Goal: Transaction & Acquisition: Purchase product/service

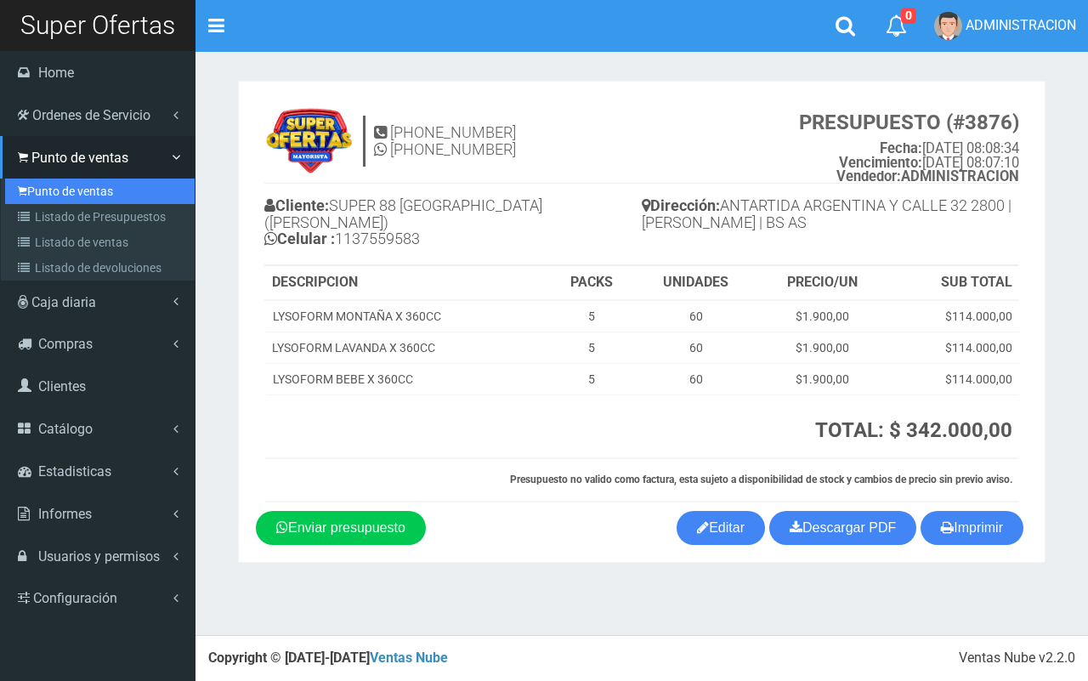
click at [30, 189] on link "Punto de ventas" at bounding box center [99, 190] width 189 height 25
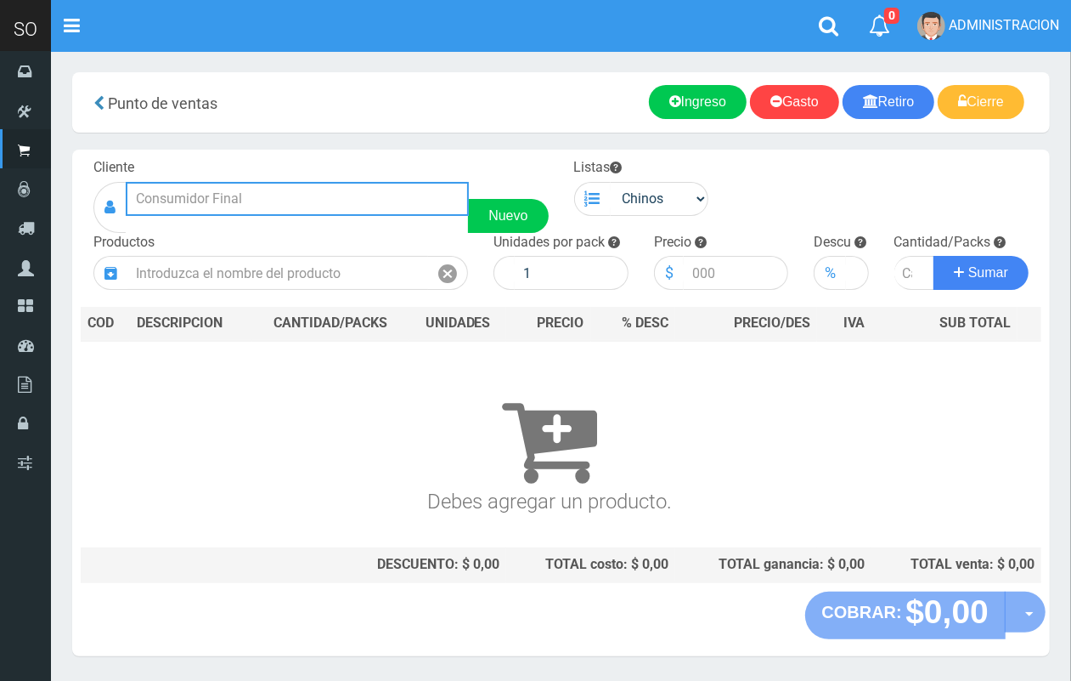
click at [240, 189] on input "text" at bounding box center [297, 199] width 343 height 34
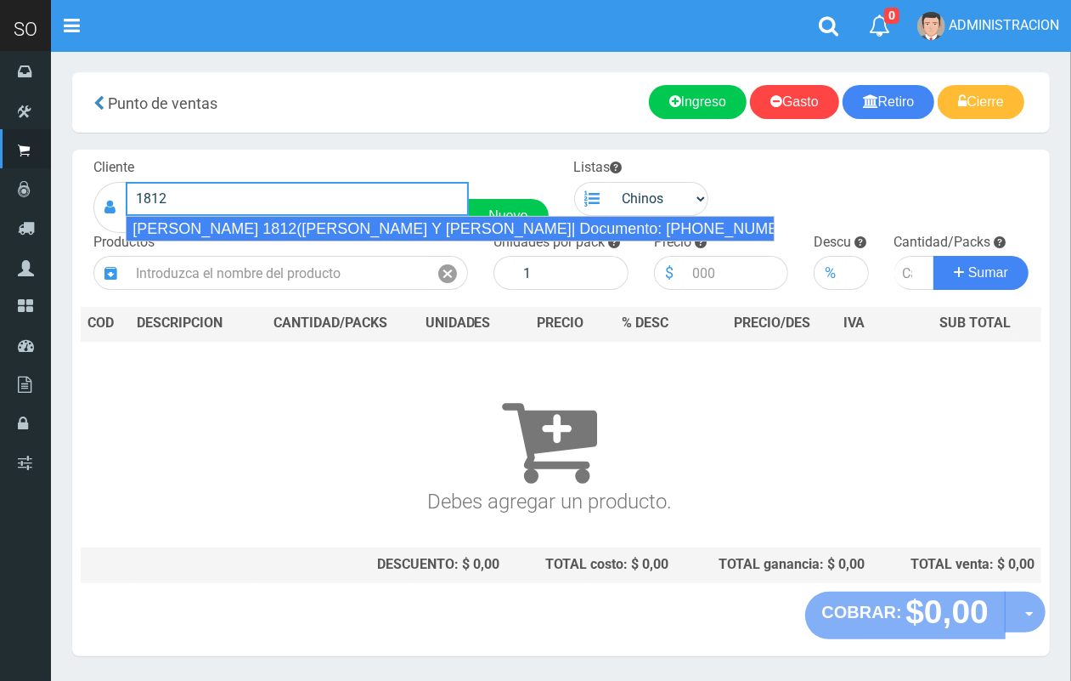
click at [236, 221] on div "BRAMONTE 1812(CELINA Y MARTIN) ESCOBAR| Documento: 4536486317486 | Teléfono:" at bounding box center [450, 228] width 649 height 25
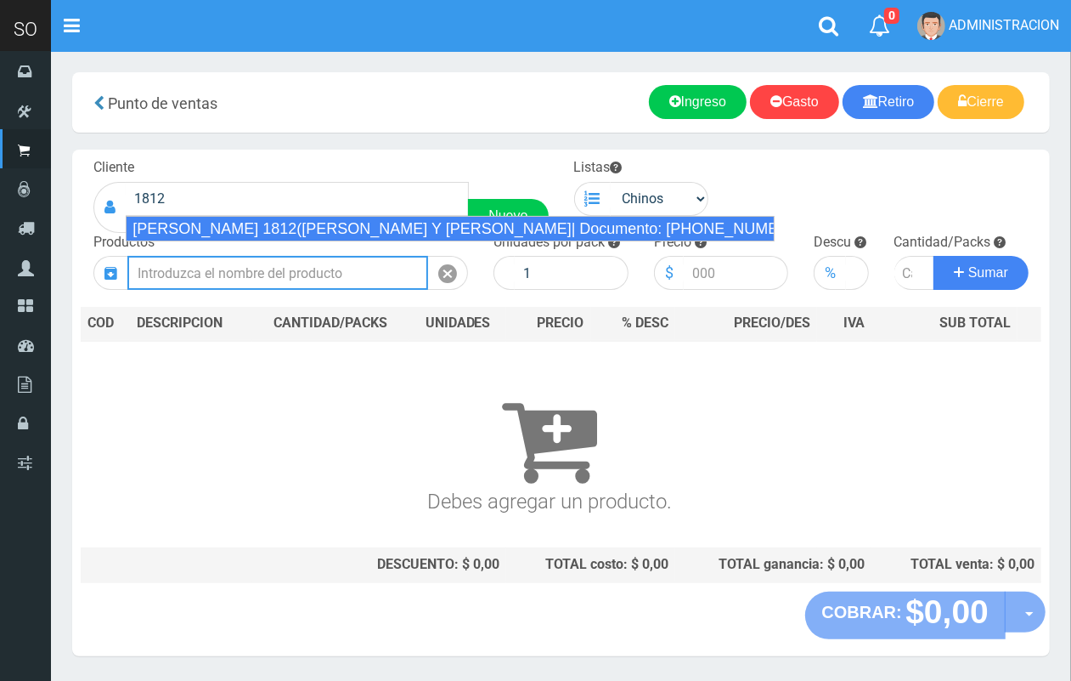
type input "BRAMONTE 1812(CELINA Y MARTIN) ESCOBAR| Documento: 4536486317486 | Teléfono:"
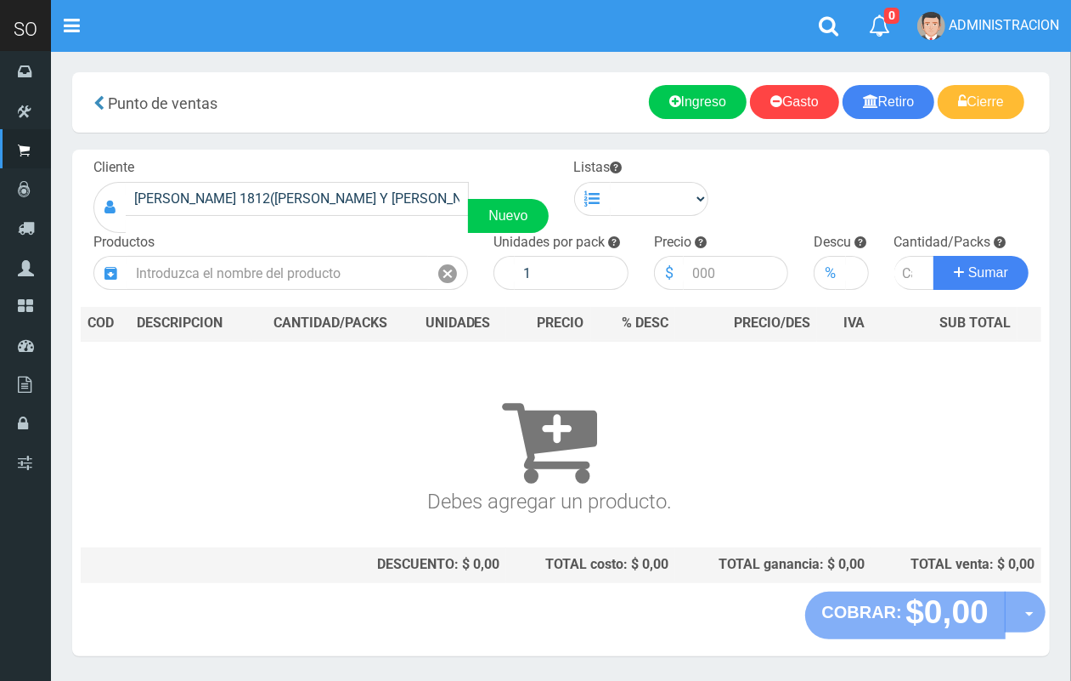
click at [612, 159] on label "Listas Seleccionar la lista para cargar los productos con diferente precio, (AT…" at bounding box center [598, 168] width 48 height 20
click at [637, 201] on select "Chinos . ." at bounding box center [660, 199] width 99 height 34
select select "1"
click at [611, 182] on select "Chinos . ." at bounding box center [660, 199] width 99 height 34
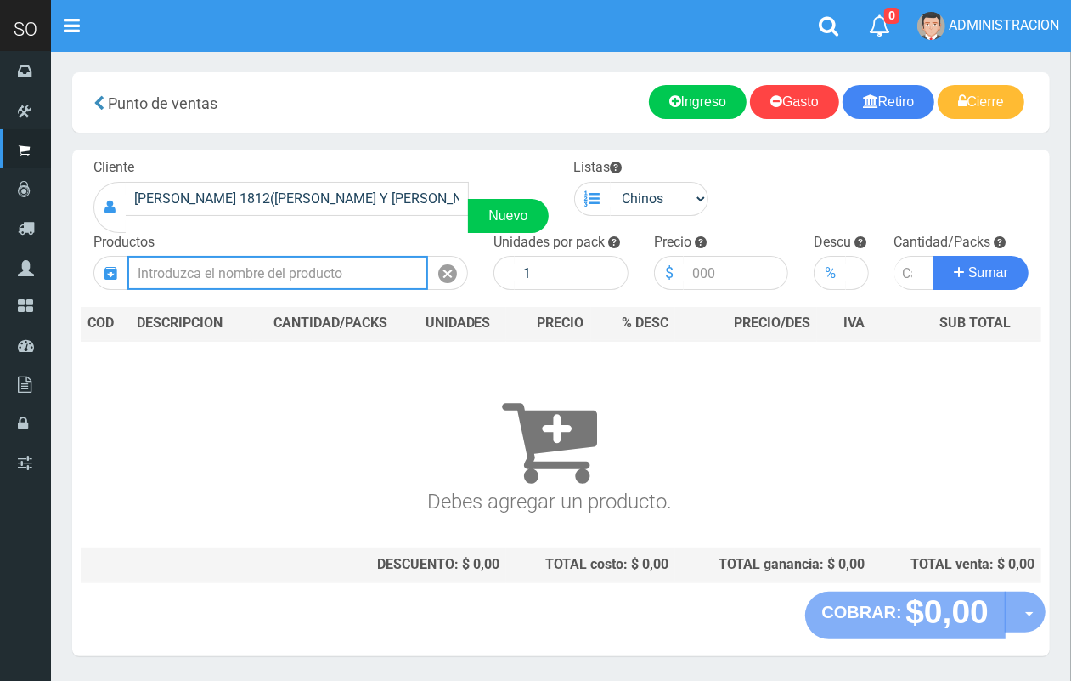
click at [347, 266] on input "text" at bounding box center [277, 273] width 301 height 34
drag, startPoint x: 149, startPoint y: 276, endPoint x: 128, endPoint y: 273, distance: 20.7
click at [128, 273] on input "cofl" at bounding box center [277, 273] width 301 height 34
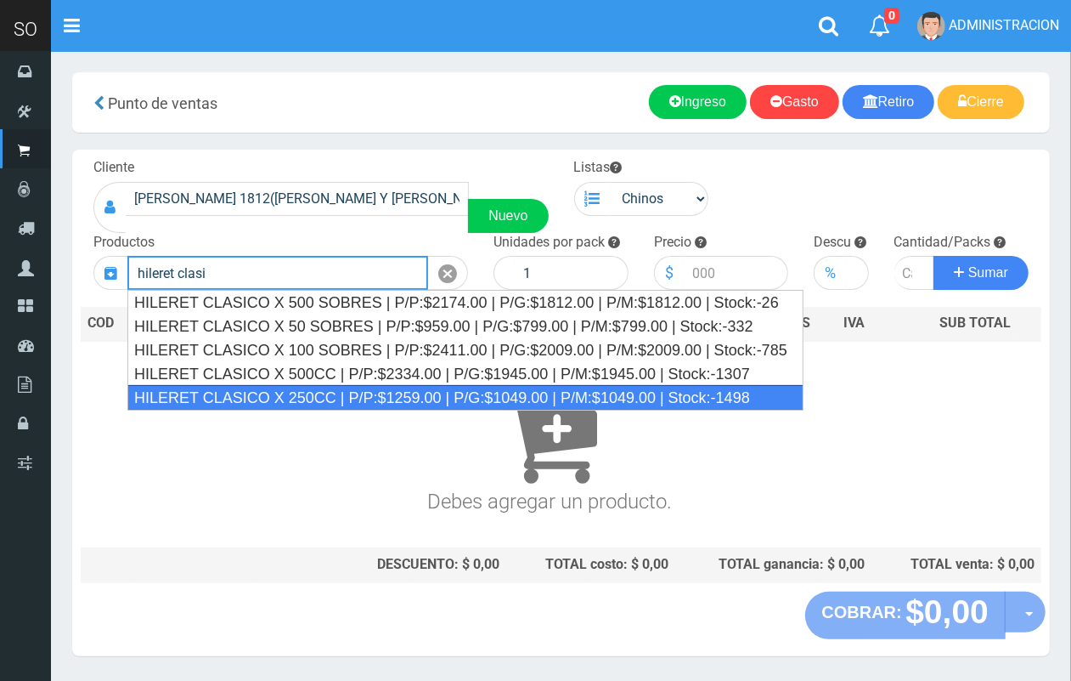
click at [278, 393] on div "HILERET CLASICO X 250CC | P/P:$1259.00 | P/G:$1049.00 | P/M:$1049.00 | Stock:-1…" at bounding box center [465, 397] width 676 height 25
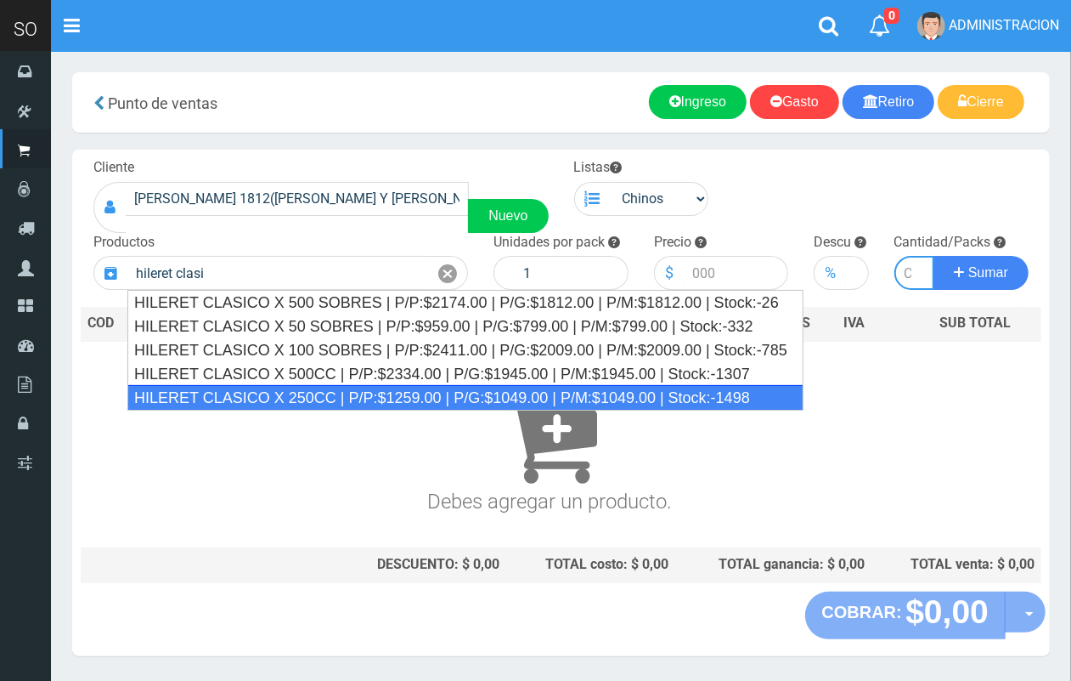
type input "HILERET CLASICO X 250CC | P/P:$1259.00 | P/G:$1049.00 | P/M:$1049.00 | Stock:-1…"
type input "9"
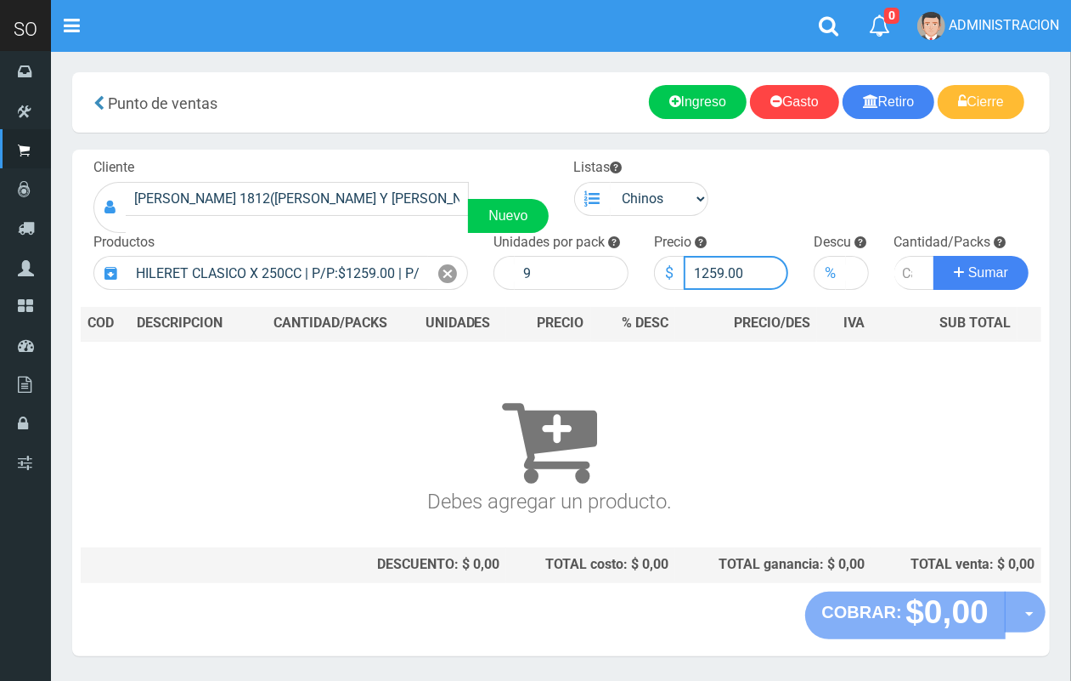
click at [722, 268] on input "1259.00" at bounding box center [736, 273] width 105 height 34
type input "1258.00"
click at [902, 262] on input "number" at bounding box center [915, 273] width 41 height 34
type input "1"
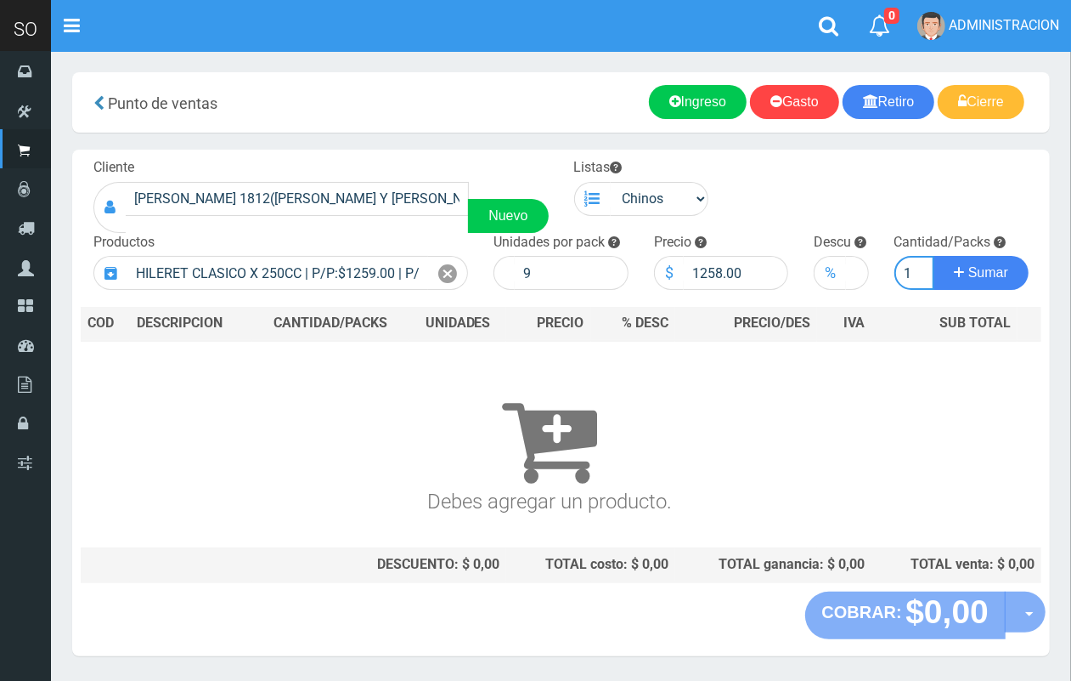
click at [934, 256] on button "Sumar" at bounding box center [981, 273] width 95 height 34
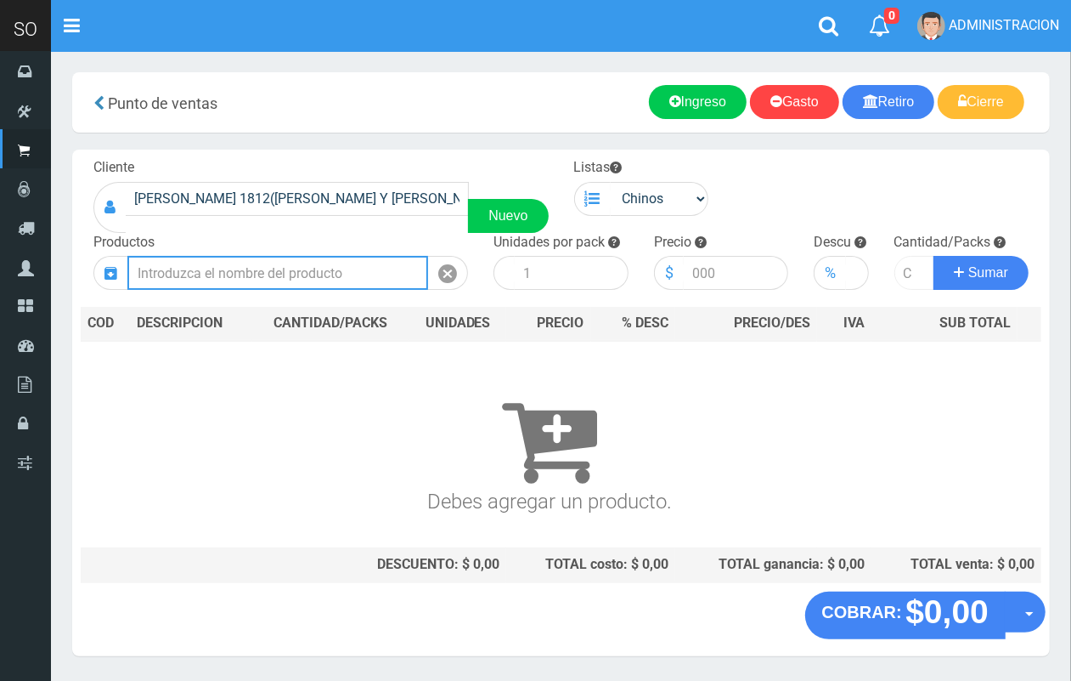
scroll to position [0, 0]
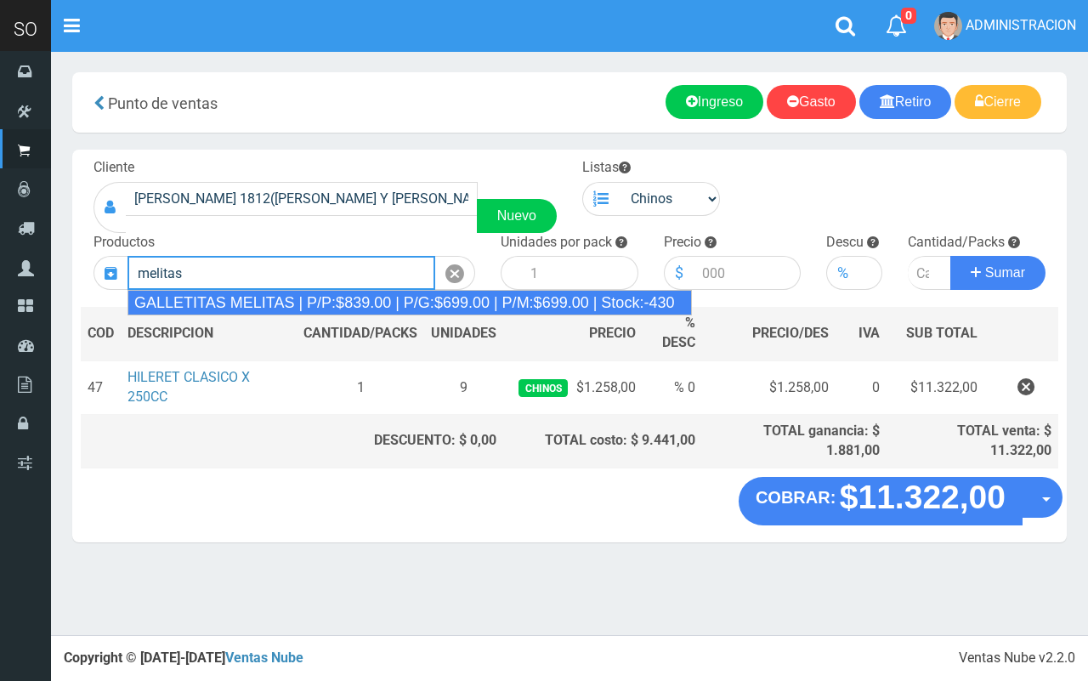
click at [297, 308] on div "GALLETITAS MELITAS | P/P:$839.00 | P/G:$699.00 | P/M:$699.00 | Stock:-430" at bounding box center [409, 302] width 564 height 25
type input "GALLETITAS MELITAS | P/P:$839.00 | P/G:$699.00 | P/M:$699.00 | Stock:-430"
type input "36"
type input "839.00"
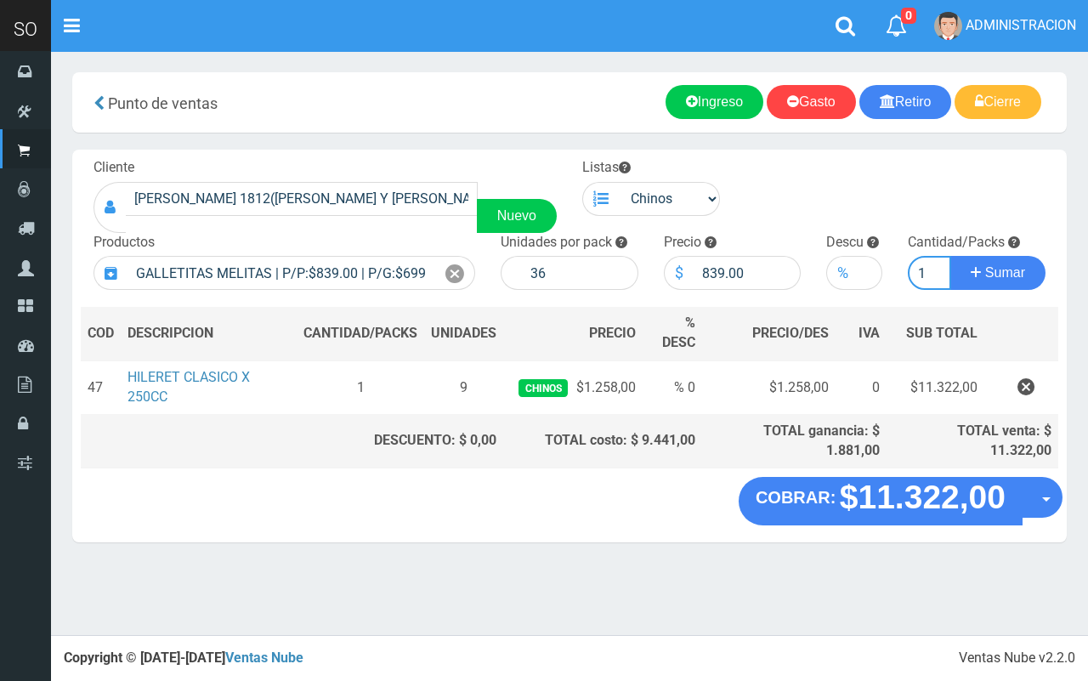
type input "1"
click at [950, 256] on button "Sumar" at bounding box center [997, 273] width 95 height 34
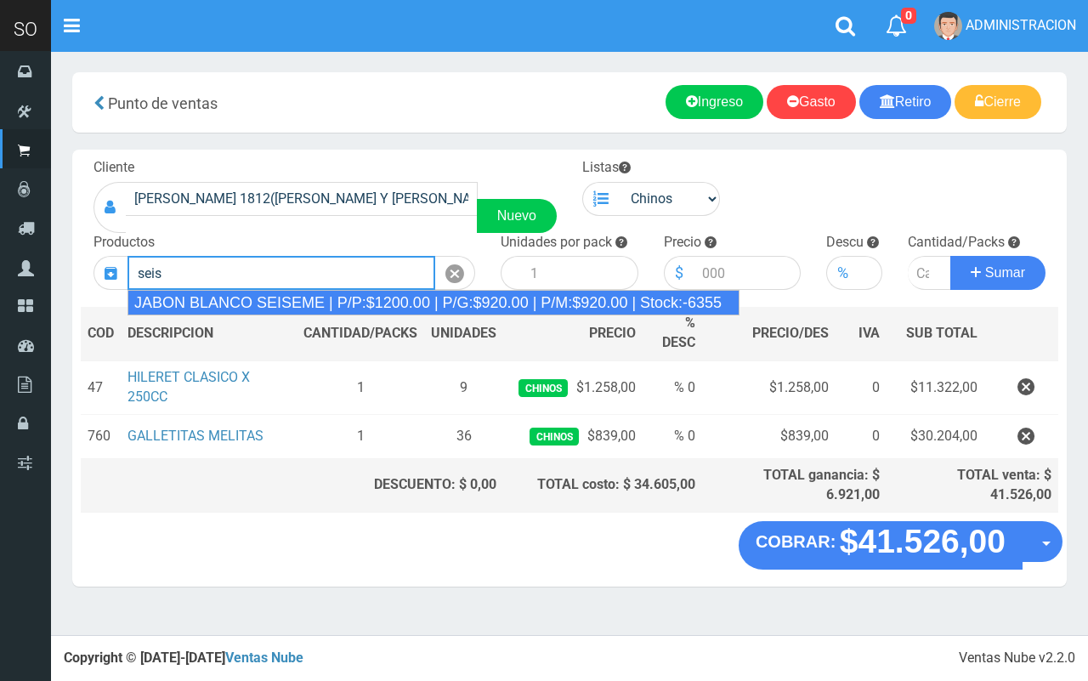
click at [404, 299] on div "JABON BLANCO SEISEME | P/P:$1200.00 | P/G:$920.00 | P/M:$920.00 | Stock:-6355" at bounding box center [433, 302] width 612 height 25
type input "JABON BLANCO SEISEME | P/P:$1200.00 | P/G:$920.00 | P/M:$920.00 | Stock:-6355"
type input "50"
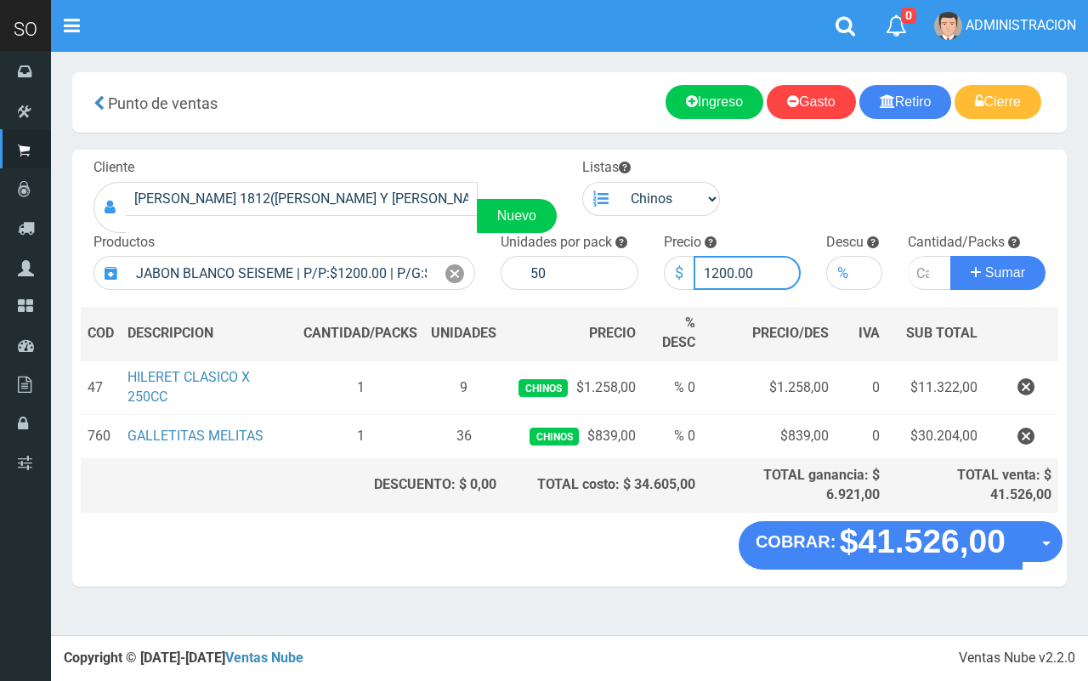
drag, startPoint x: 731, startPoint y: 272, endPoint x: 710, endPoint y: 268, distance: 20.7
click at [710, 268] on input "1200.00" at bounding box center [747, 273] width 108 height 34
type input "1150.00"
click at [923, 268] on input "number" at bounding box center [928, 273] width 43 height 34
type input "5"
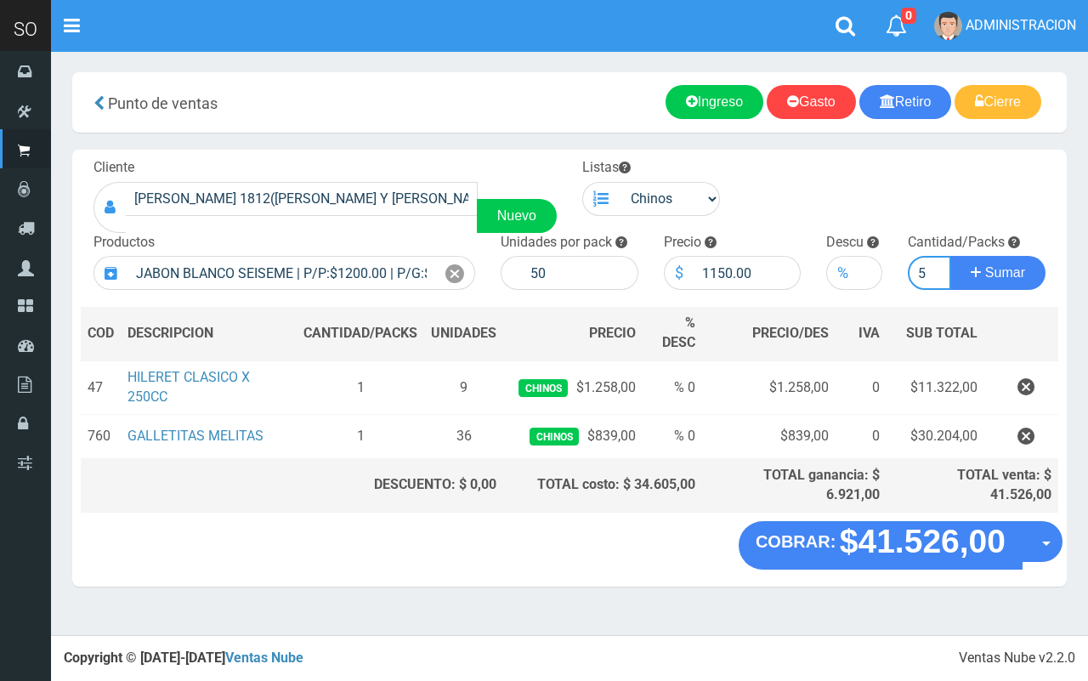
click at [950, 256] on button "Sumar" at bounding box center [997, 273] width 95 height 34
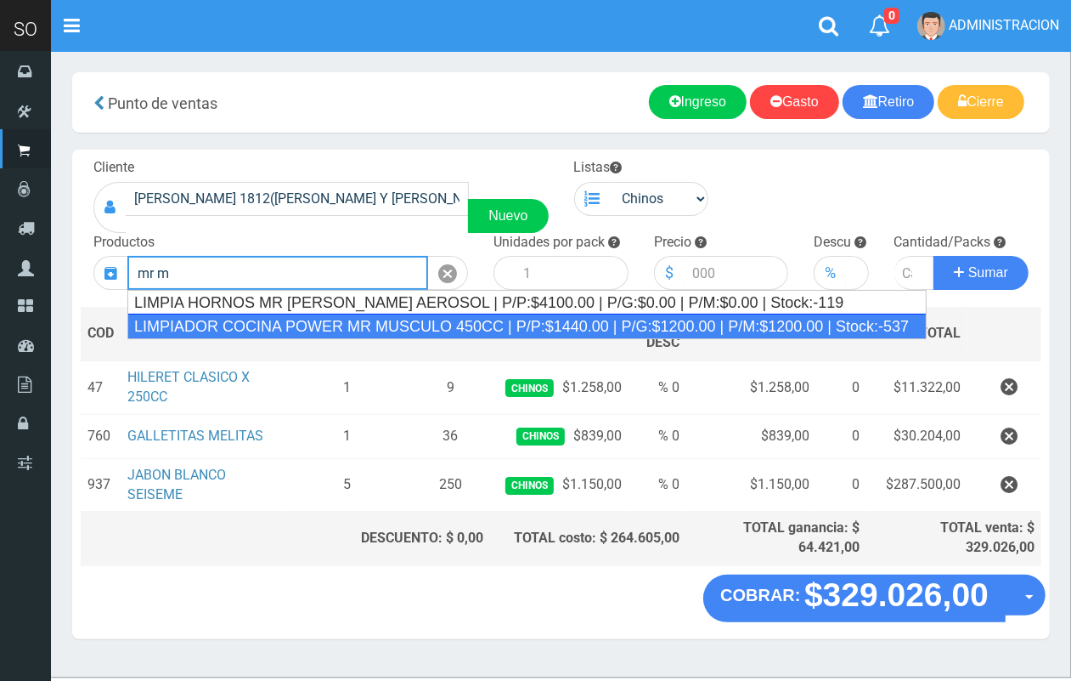
click at [388, 321] on div "LIMPIADOR COCINA POWER MR MUSCULO 450CC | P/P:$1440.00 | P/G:$1200.00 | P/M:$12…" at bounding box center [527, 326] width 800 height 25
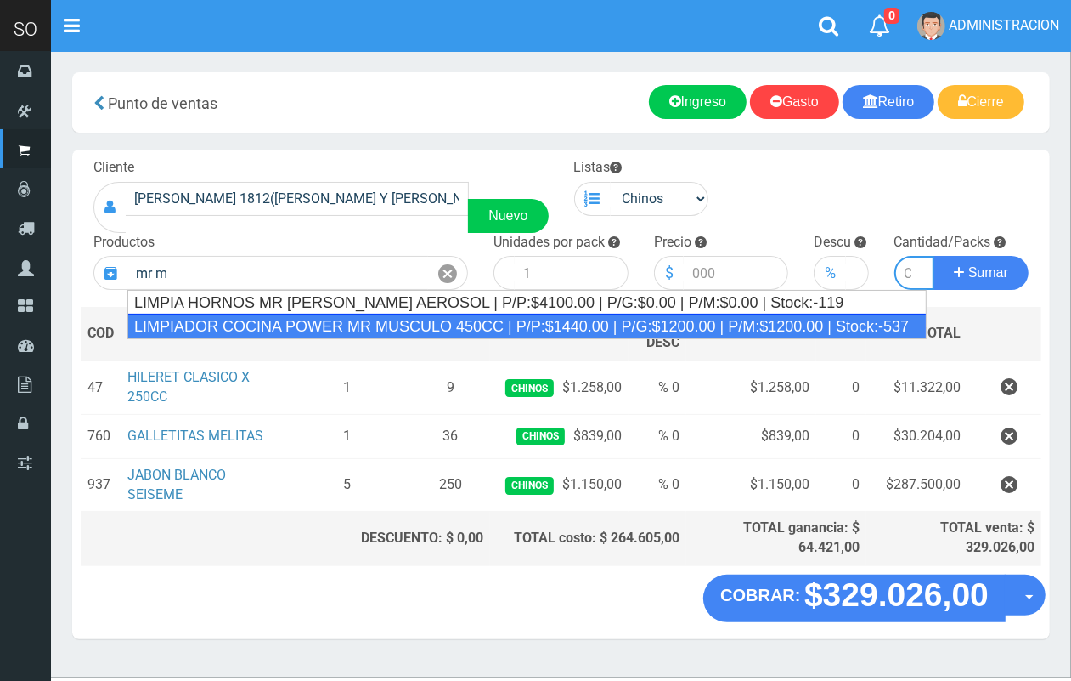
type input "LIMPIADOR COCINA POWER MR MUSCULO 450CC | P/P:$1440.00 | P/G:$1200.00 | P/M:$12…"
type input "15"
type input "1440.00"
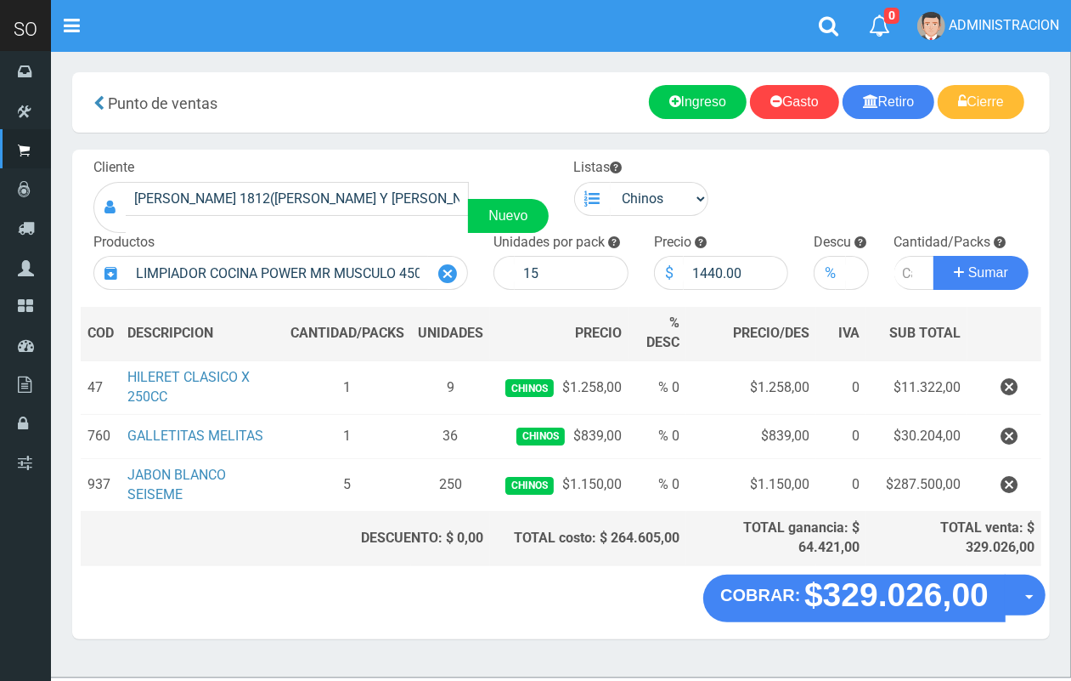
click at [440, 268] on icon at bounding box center [447, 274] width 19 height 25
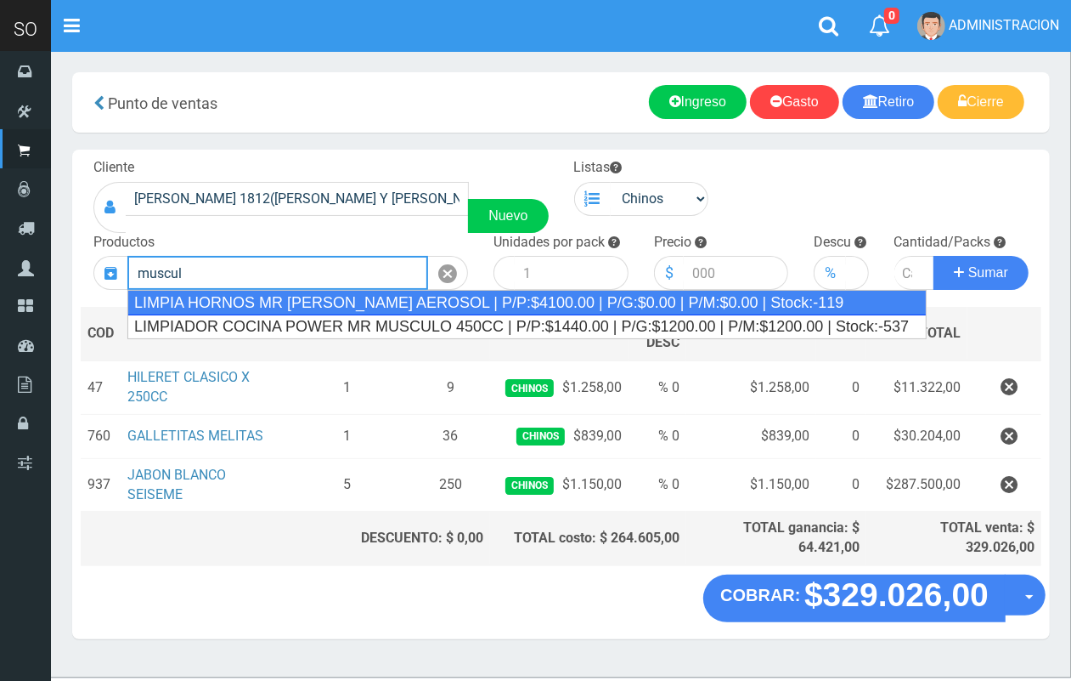
click at [389, 310] on div "LIMPIA HORNOS MR MUSCULO AEROSOL | P/P:$4100.00 | P/G:$0.00 | P/M:$0.00 | Stock…" at bounding box center [527, 302] width 800 height 25
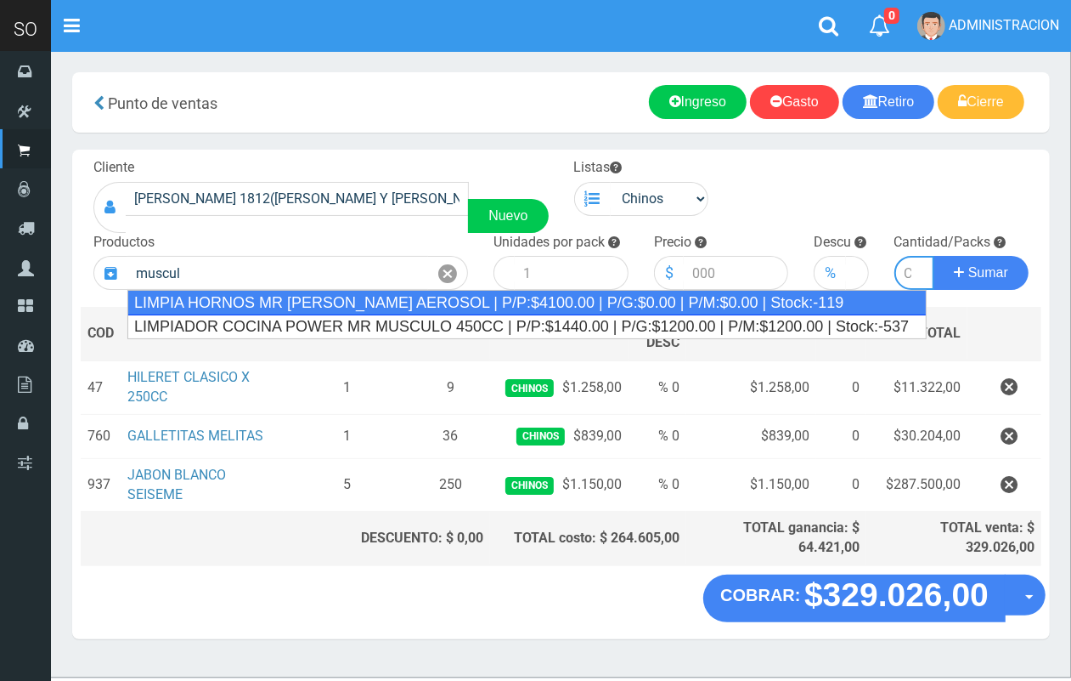
type input "LIMPIA HORNOS MR MUSCULO AEROSOL | P/P:$4100.00 | P/G:$0.00 | P/M:$0.00 | Stock…"
type input "12"
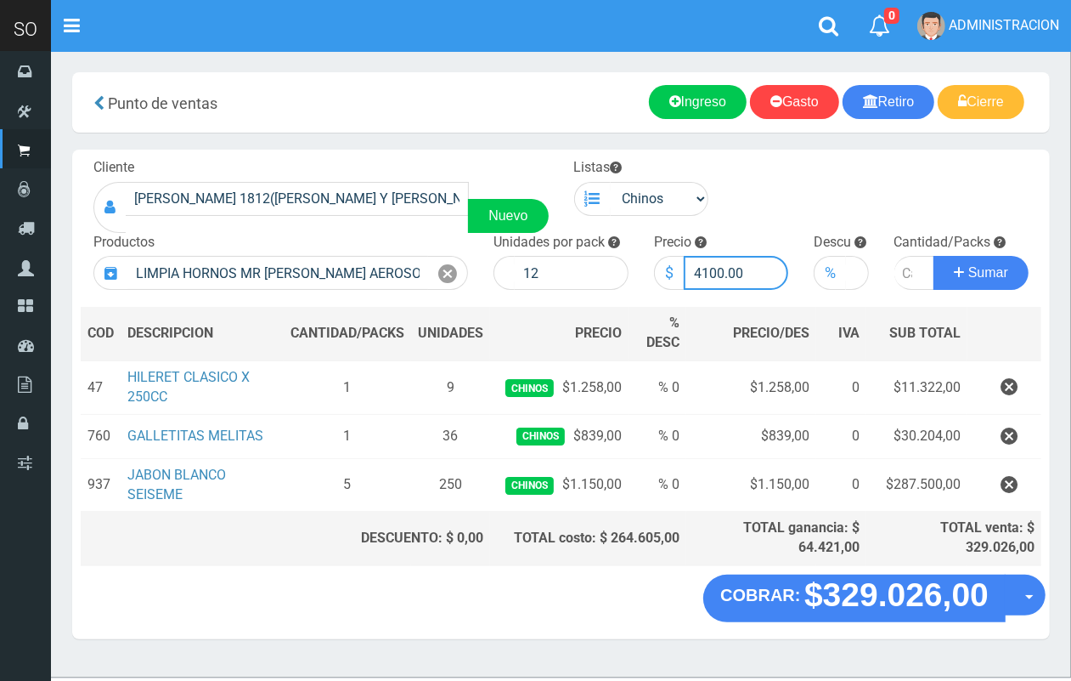
drag, startPoint x: 722, startPoint y: 273, endPoint x: 702, endPoint y: 268, distance: 21.0
click at [702, 268] on input "4100.00" at bounding box center [736, 273] width 105 height 34
type input "4250.00"
click at [901, 278] on input "number" at bounding box center [915, 273] width 41 height 34
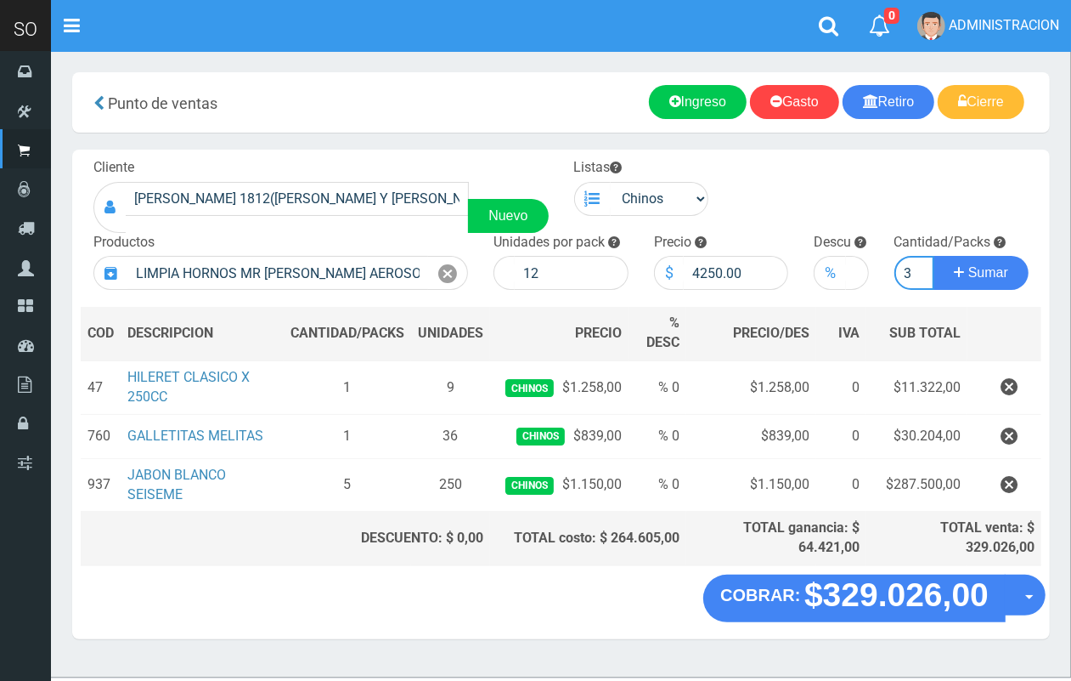
type input "3"
click at [934, 256] on button "Sumar" at bounding box center [981, 273] width 95 height 34
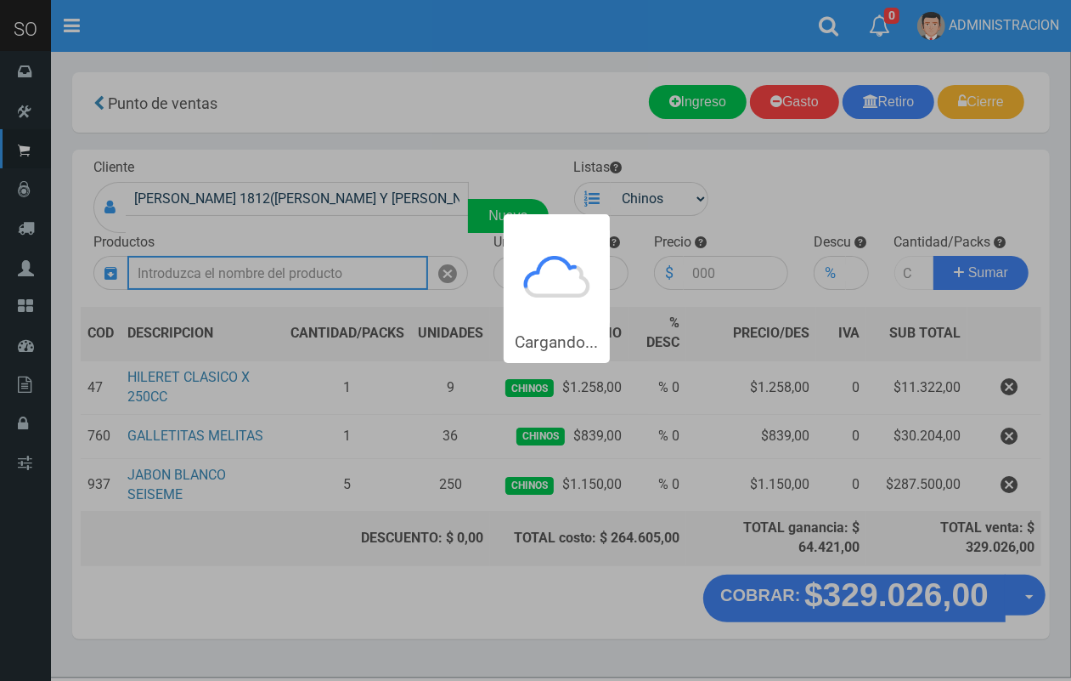
scroll to position [0, 0]
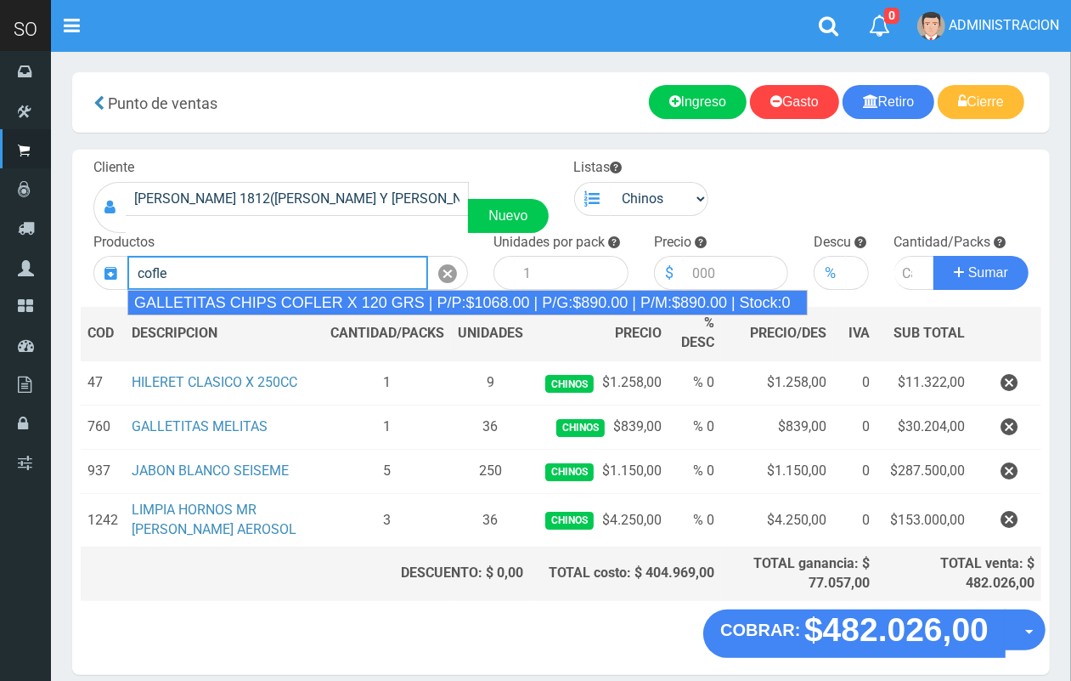
click at [293, 306] on div "GALLETITAS CHIPS COFLER X 120 GRS | P/P:$1068.00 | P/G:$890.00 | P/M:$890.00 | …" at bounding box center [467, 302] width 681 height 25
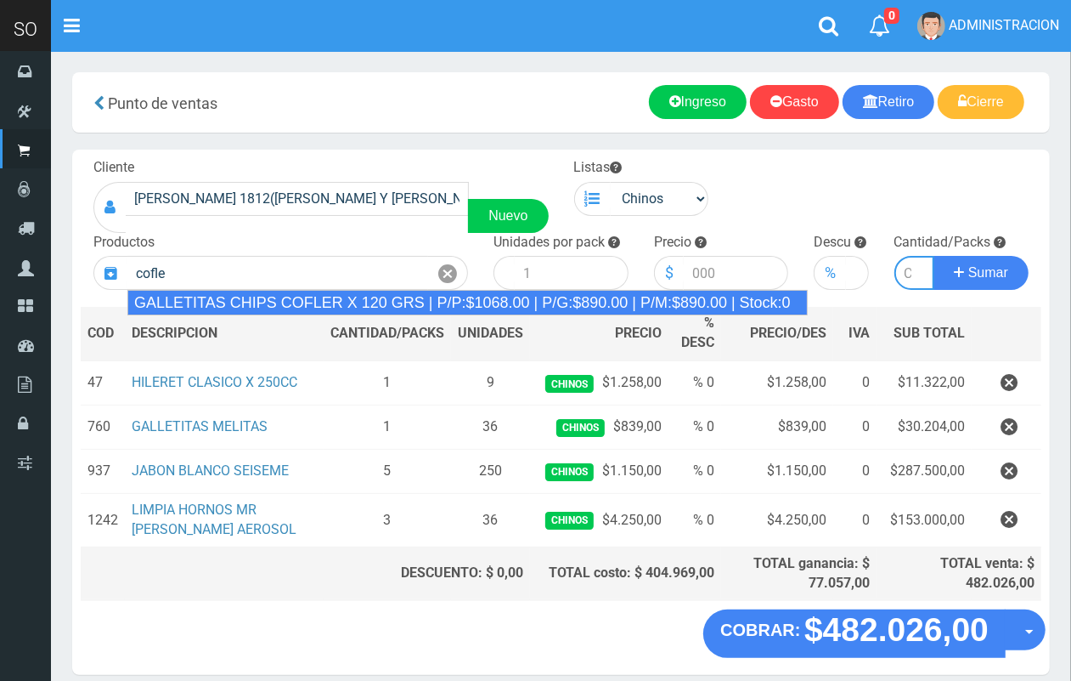
type input "GALLETITAS CHIPS COFLER X 120 GRS | P/P:$1068.00 | P/G:$890.00 | P/M:$890.00 | …"
type input "36"
type input "1068.00"
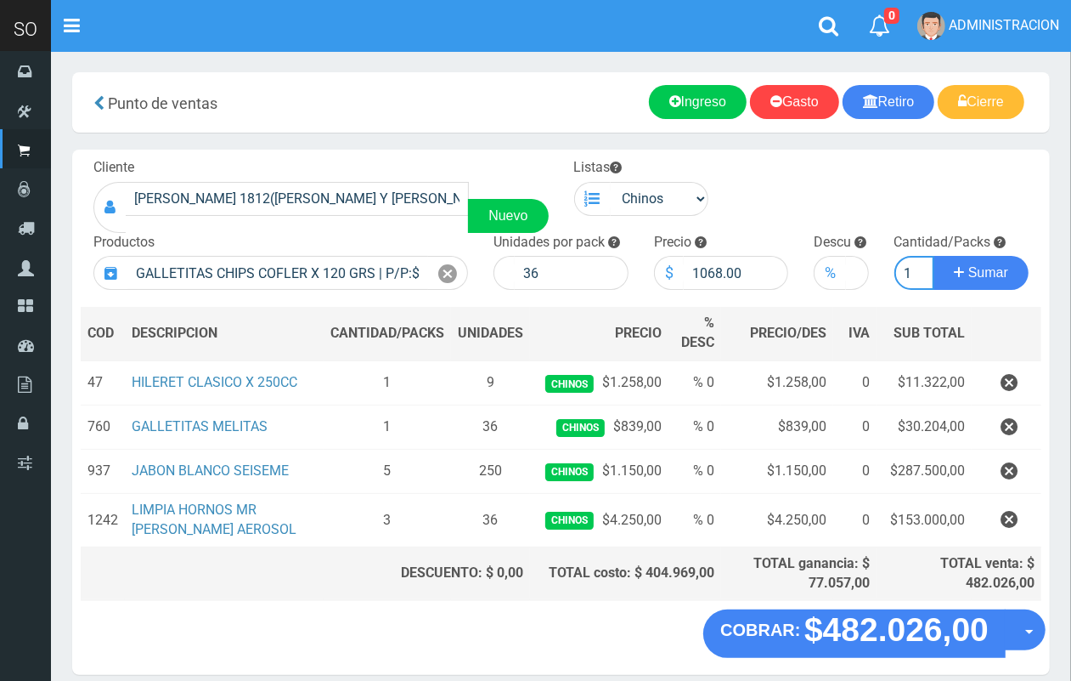
scroll to position [0, 2]
type input "1"
click at [934, 256] on button "Sumar" at bounding box center [981, 273] width 95 height 34
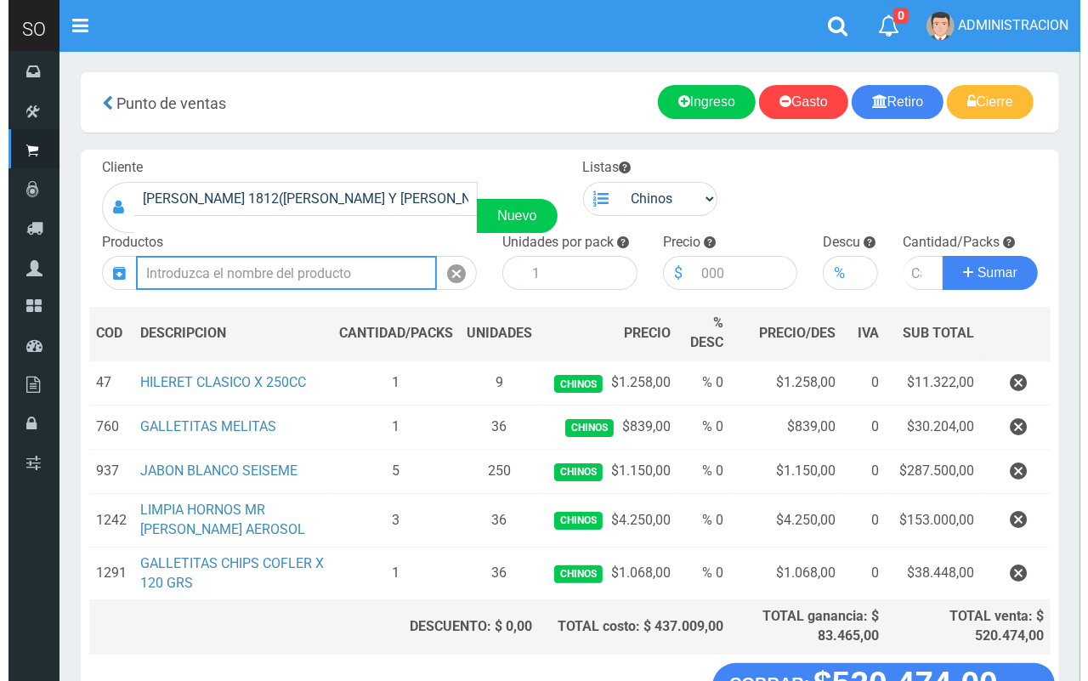
scroll to position [124, 0]
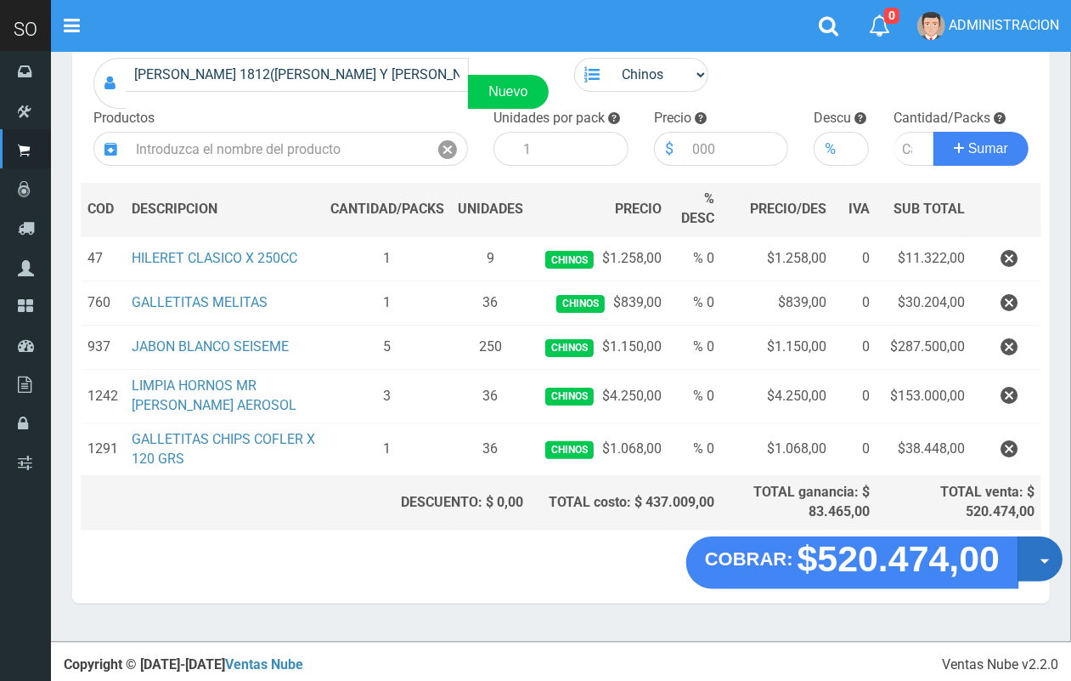
click at [1051, 574] on button "Opciones" at bounding box center [1040, 558] width 45 height 45
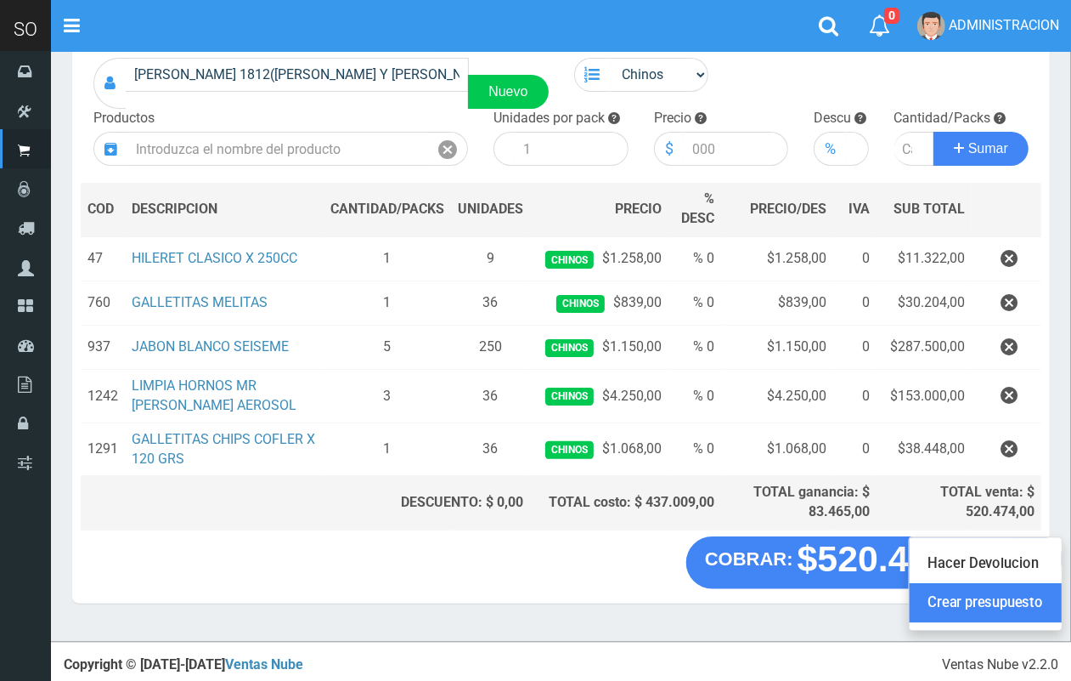
click at [935, 592] on link "Crear presupuesto" at bounding box center [986, 603] width 152 height 39
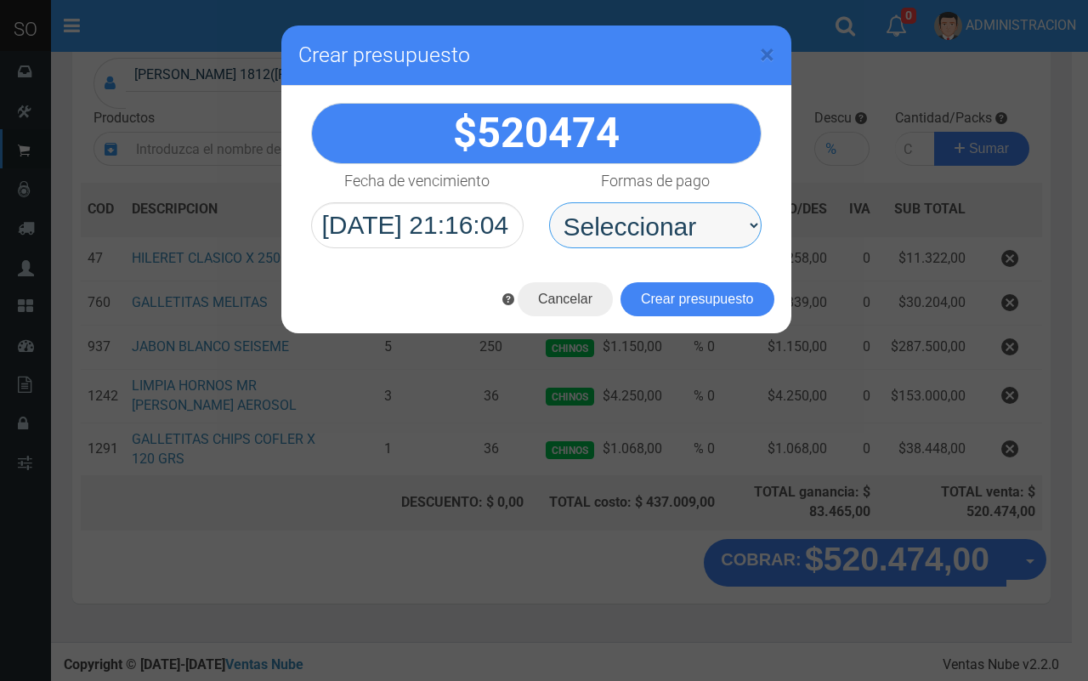
click at [655, 223] on select "Seleccionar Efectivo Tarjeta de Crédito Depósito Débito" at bounding box center [655, 225] width 212 height 46
select select "Efectivo"
click at [549, 202] on select "Seleccionar Efectivo Tarjeta de Crédito Depósito Débito" at bounding box center [655, 225] width 212 height 46
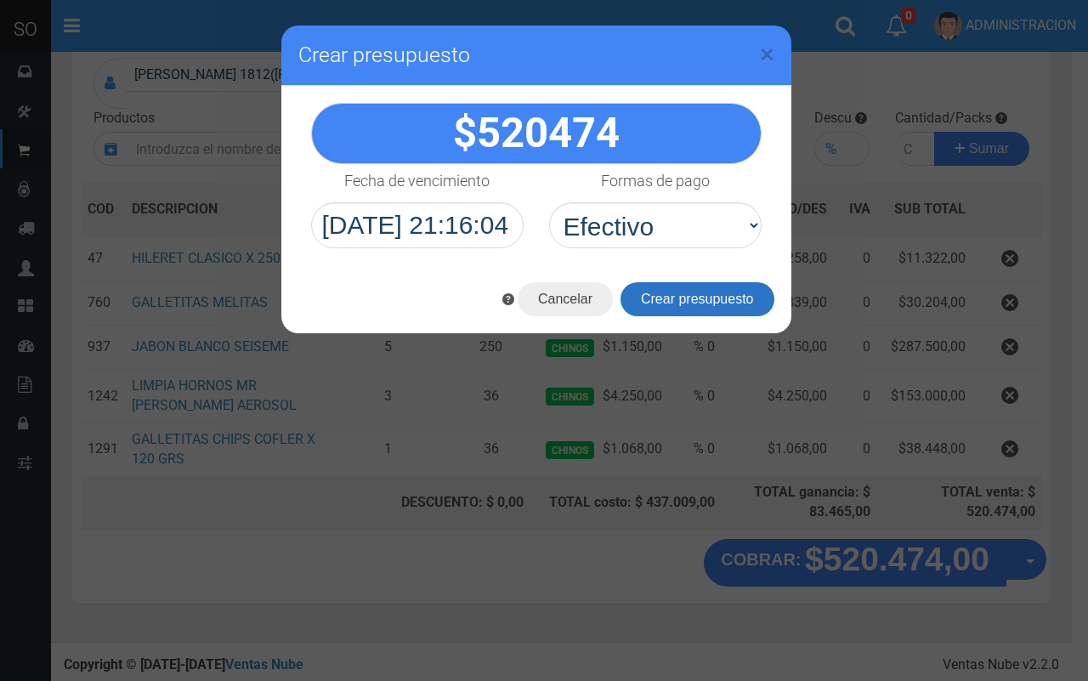
click at [664, 298] on button "Crear presupuesto" at bounding box center [697, 299] width 154 height 34
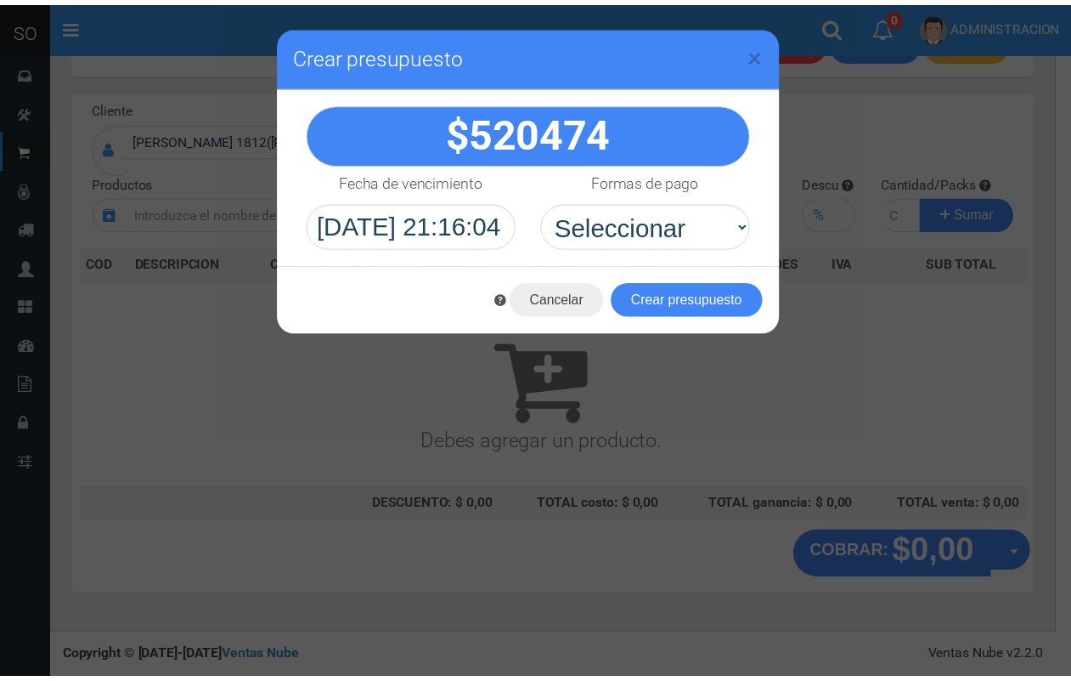
scroll to position [51, 0]
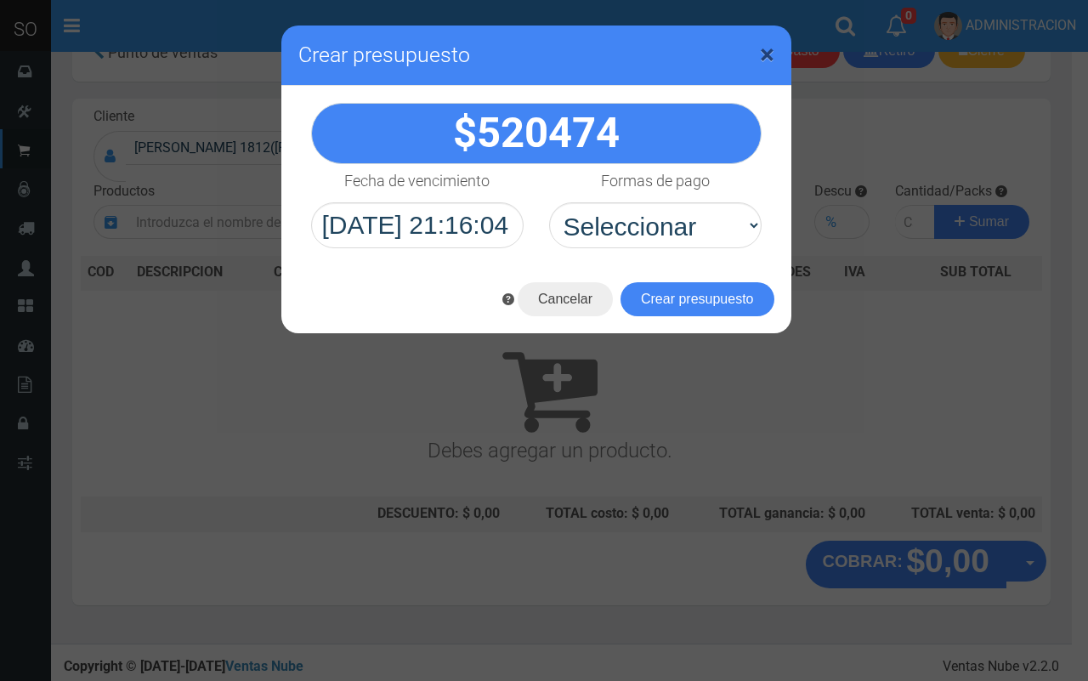
click at [769, 49] on span "×" at bounding box center [767, 54] width 14 height 32
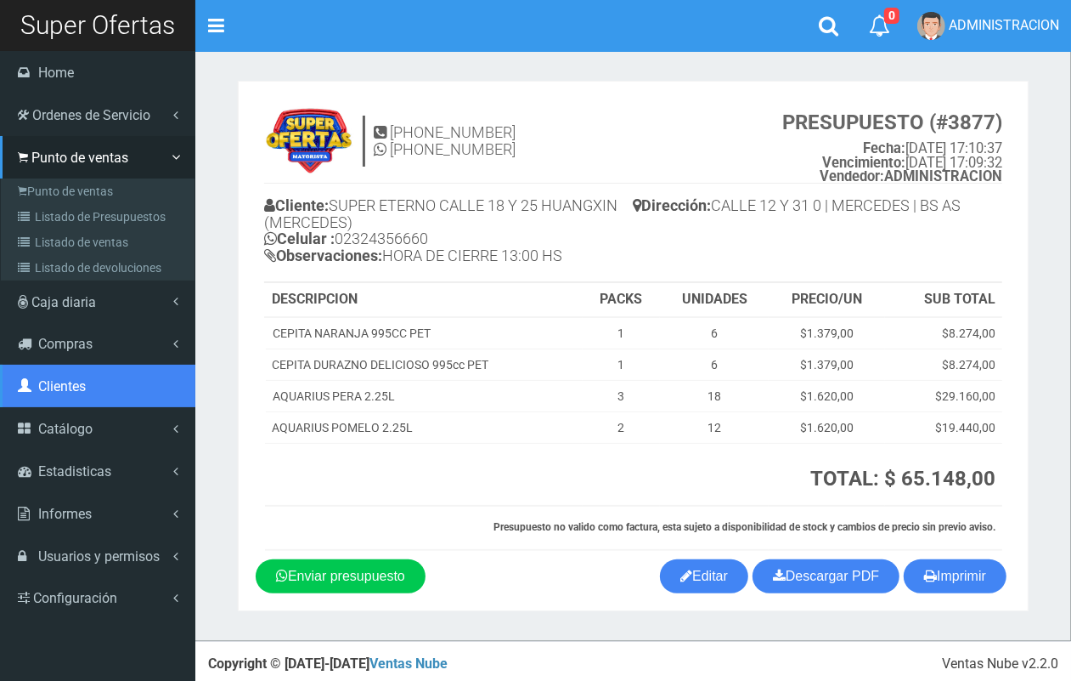
click at [73, 387] on span "Clientes" at bounding box center [62, 386] width 48 height 16
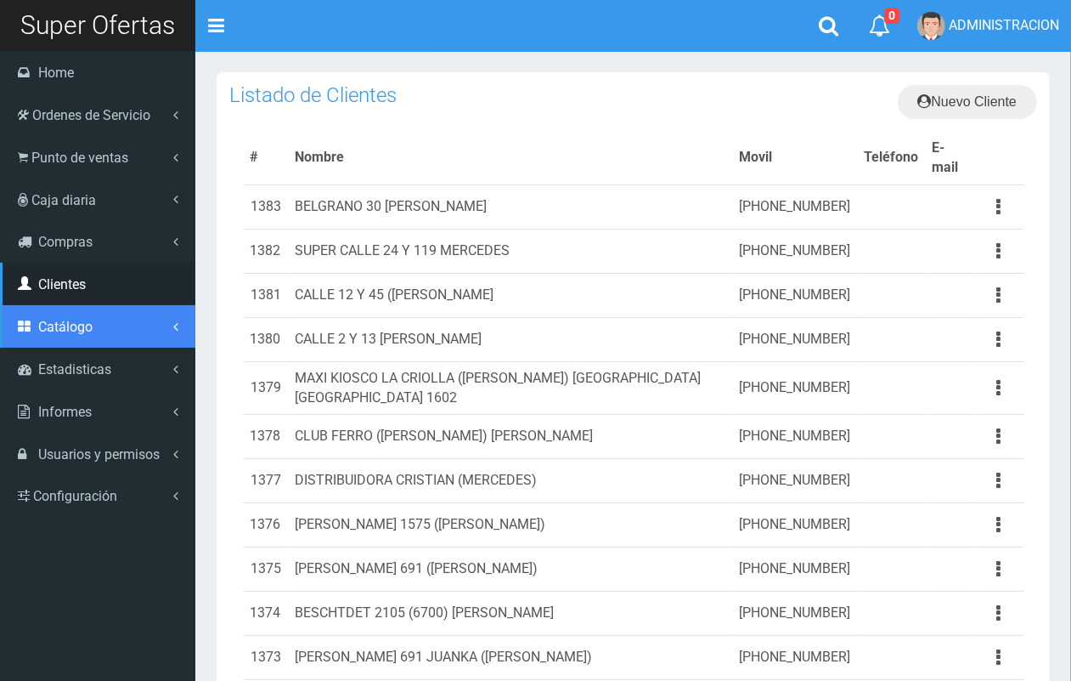
click at [66, 338] on link "Catálogo" at bounding box center [97, 326] width 195 height 42
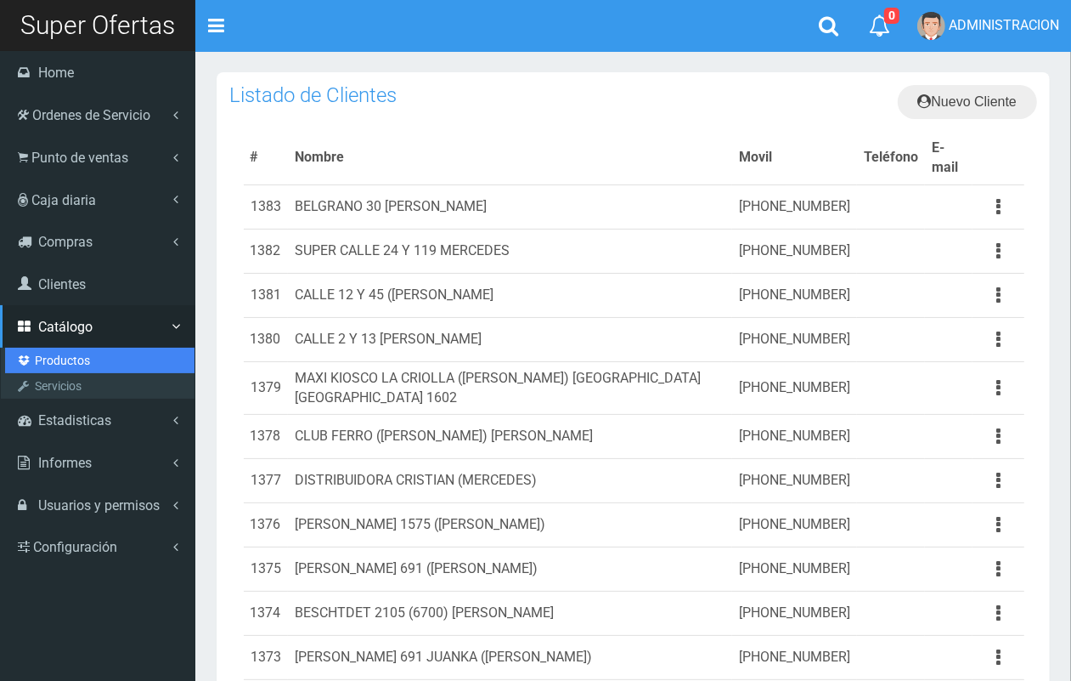
click at [68, 354] on link "Productos" at bounding box center [99, 360] width 189 height 25
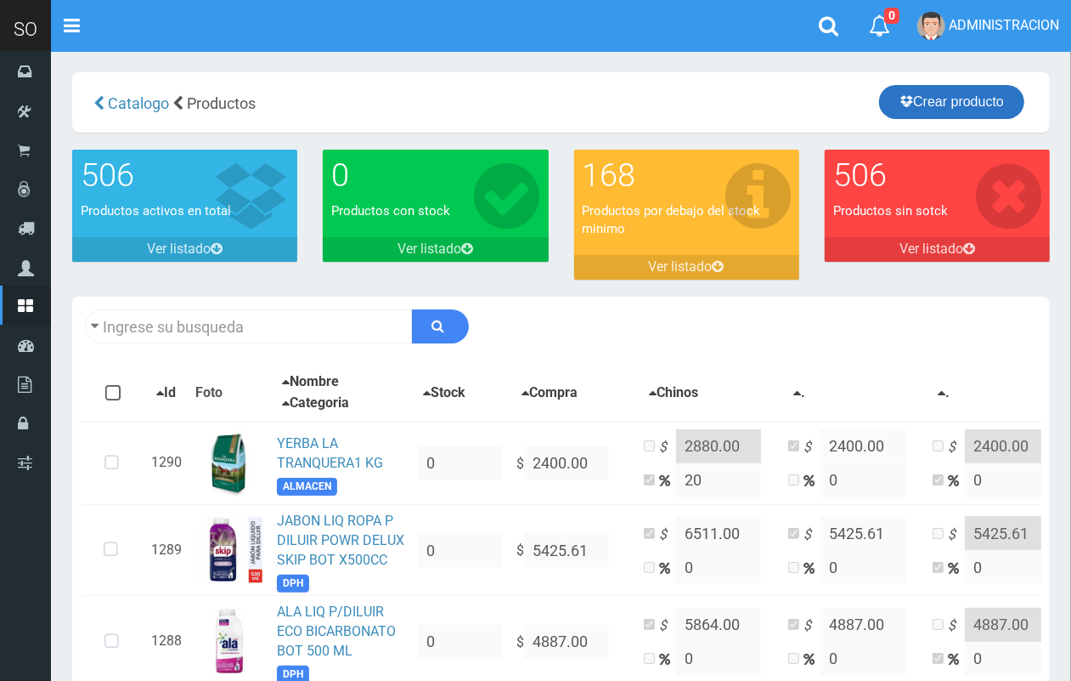
click at [946, 99] on link "Crear producto" at bounding box center [951, 102] width 145 height 34
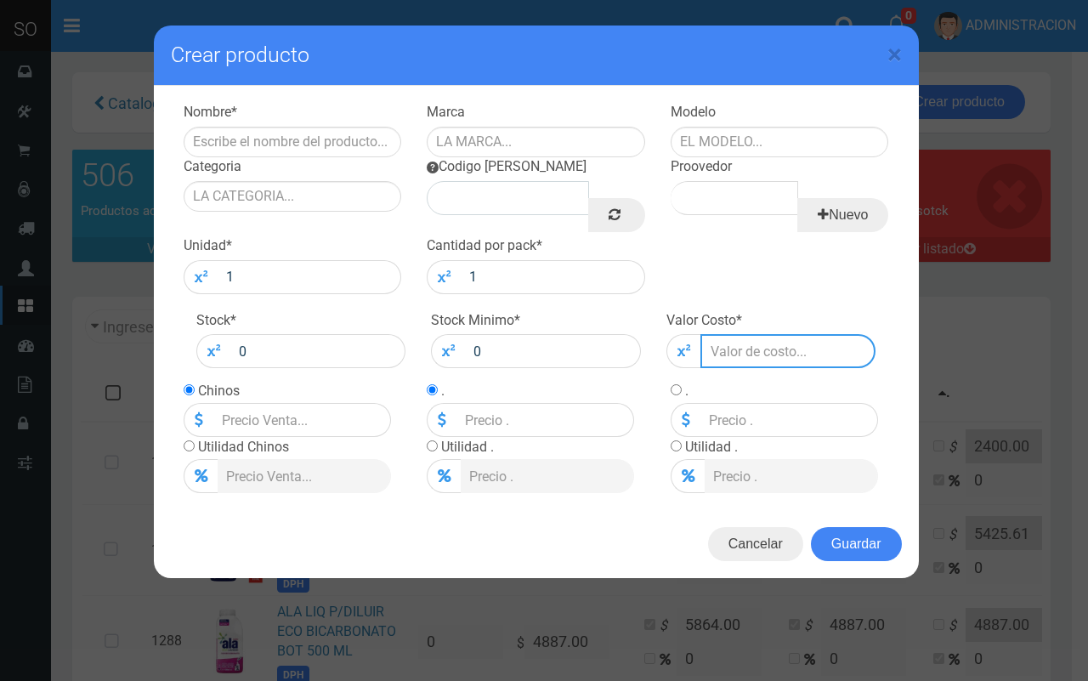
click at [793, 348] on input "number" at bounding box center [788, 351] width 176 height 34
type input "8"
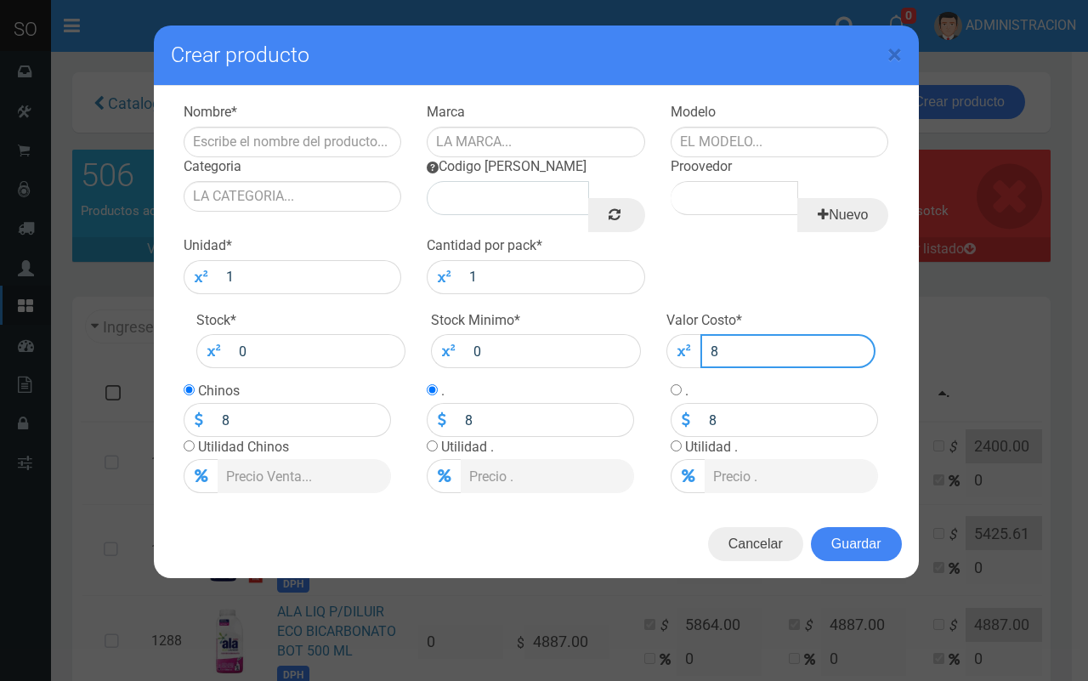
type input "89"
type input "890"
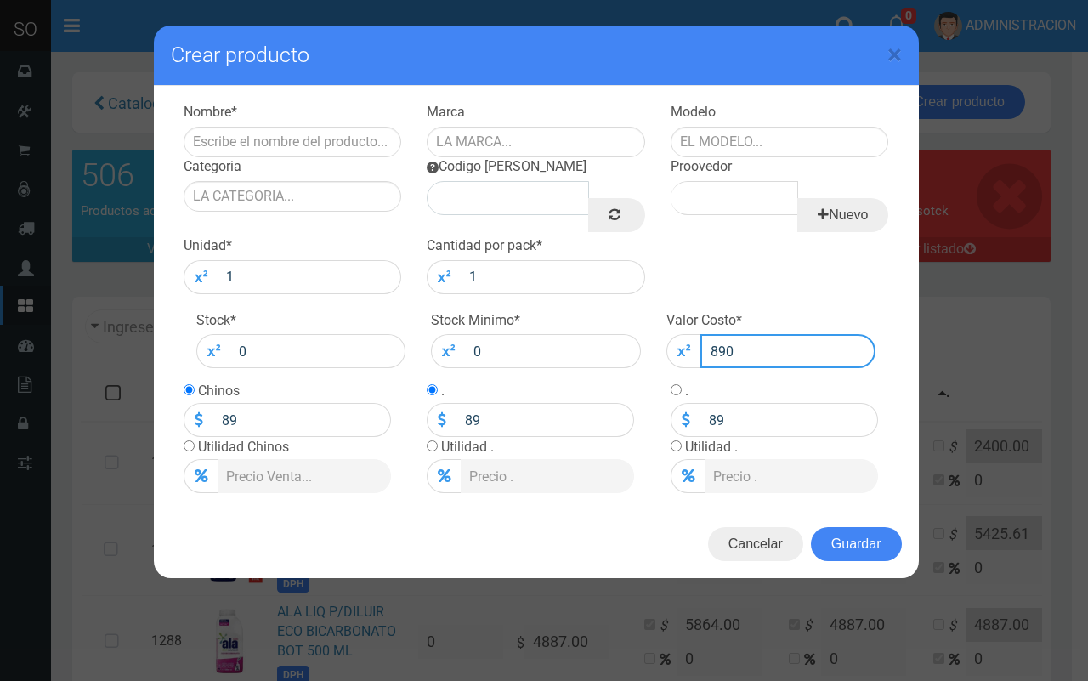
type input "890"
type input "890.0"
type input "890"
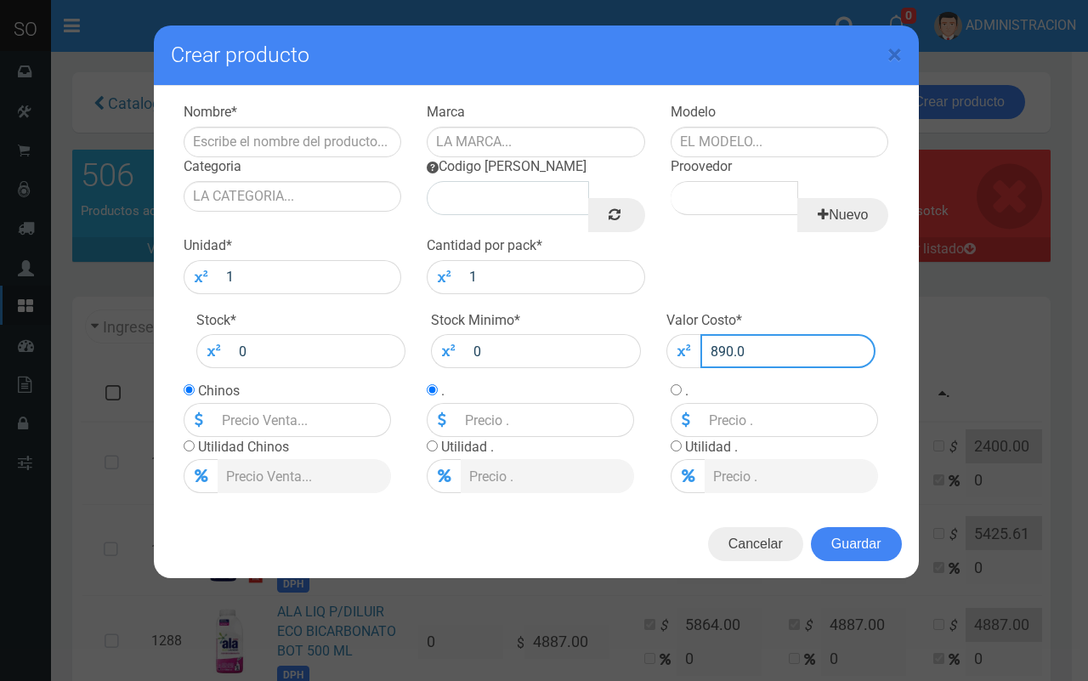
type input "890"
type input "890.00"
click at [188, 444] on input "radio" at bounding box center [189, 445] width 11 height 11
radio input "true"
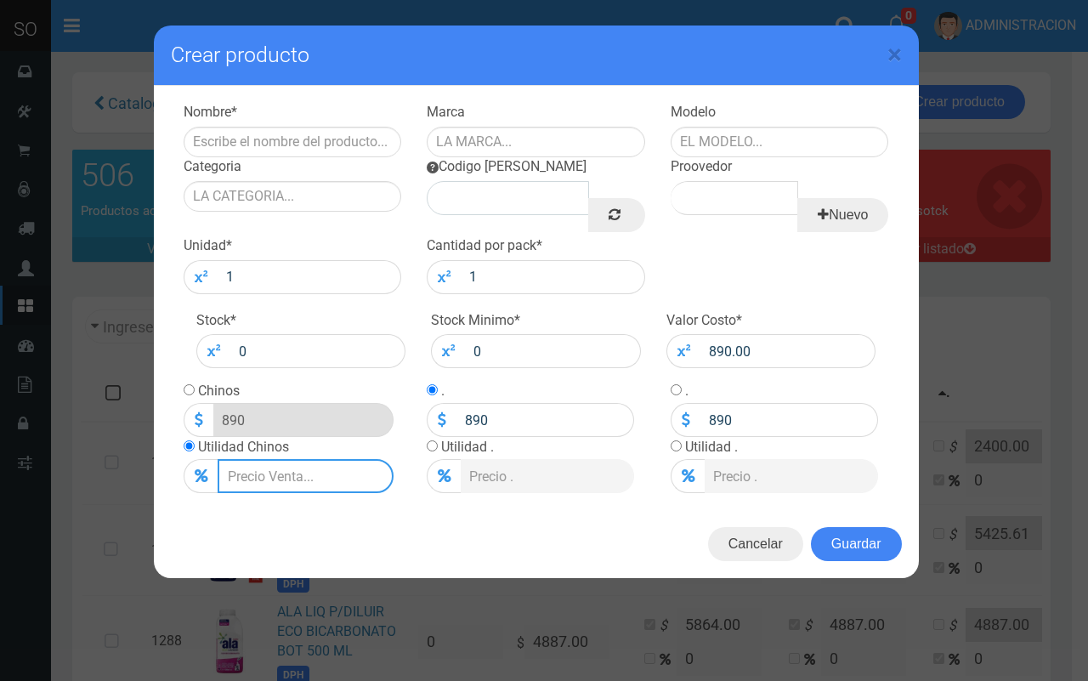
click at [247, 468] on input "Lista de precios" at bounding box center [306, 476] width 176 height 34
type input "2"
type input "907.8"
type input "20"
type input "1068"
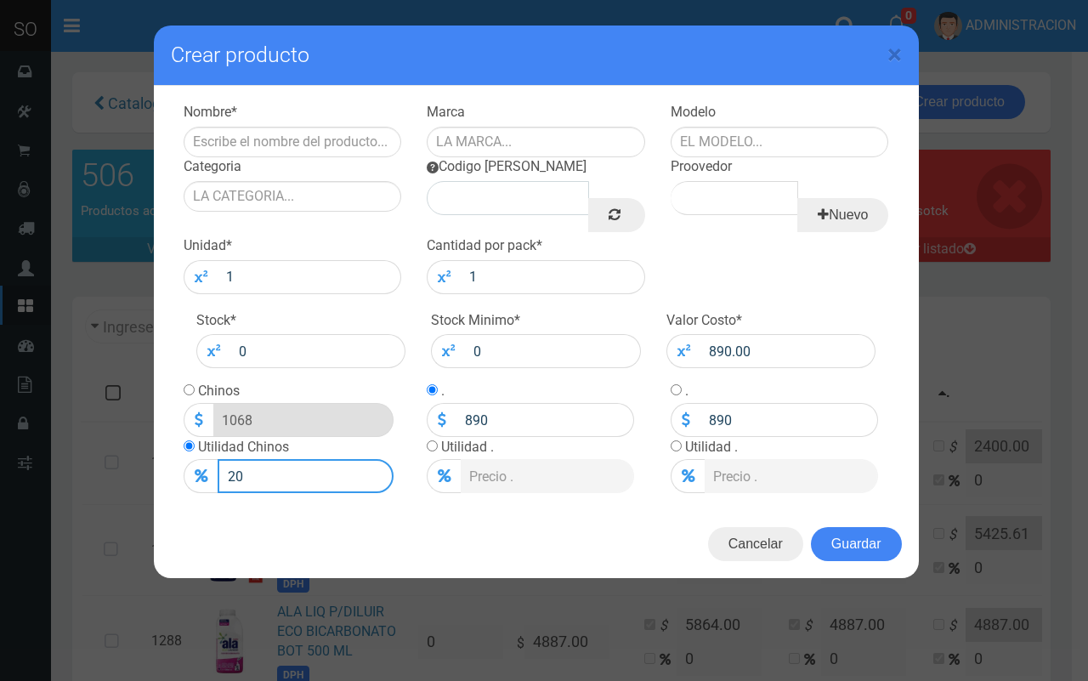
type input "20"
click at [256, 188] on input "Categoria" at bounding box center [293, 196] width 218 height 31
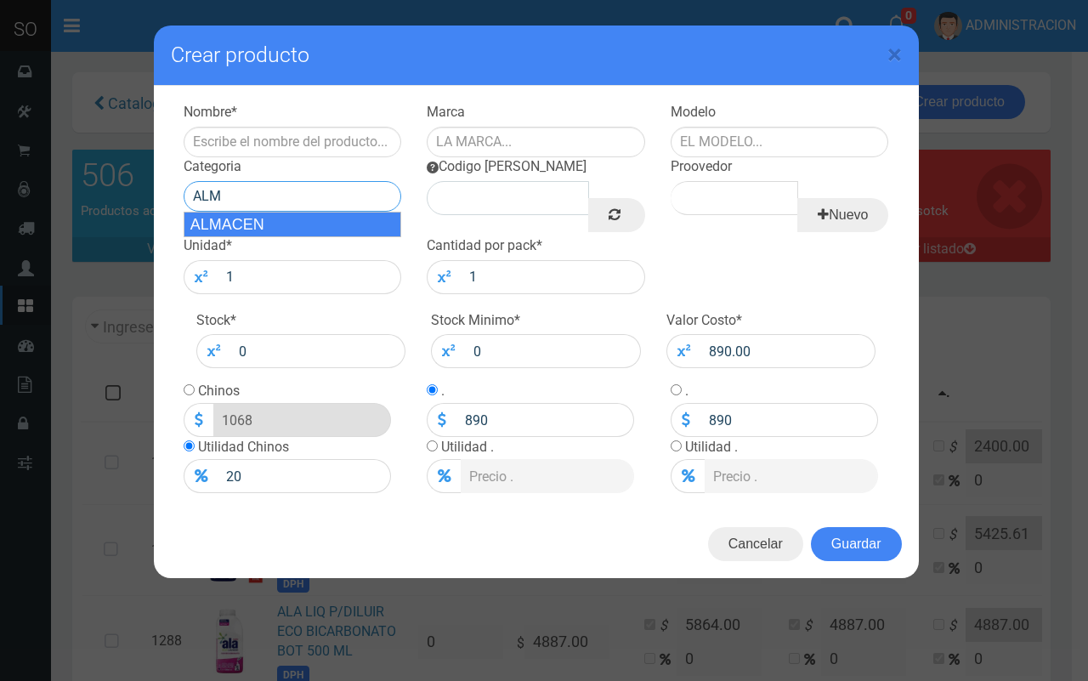
click at [266, 229] on div "ALMACEN" at bounding box center [293, 224] width 218 height 25
type input "ALMACEN"
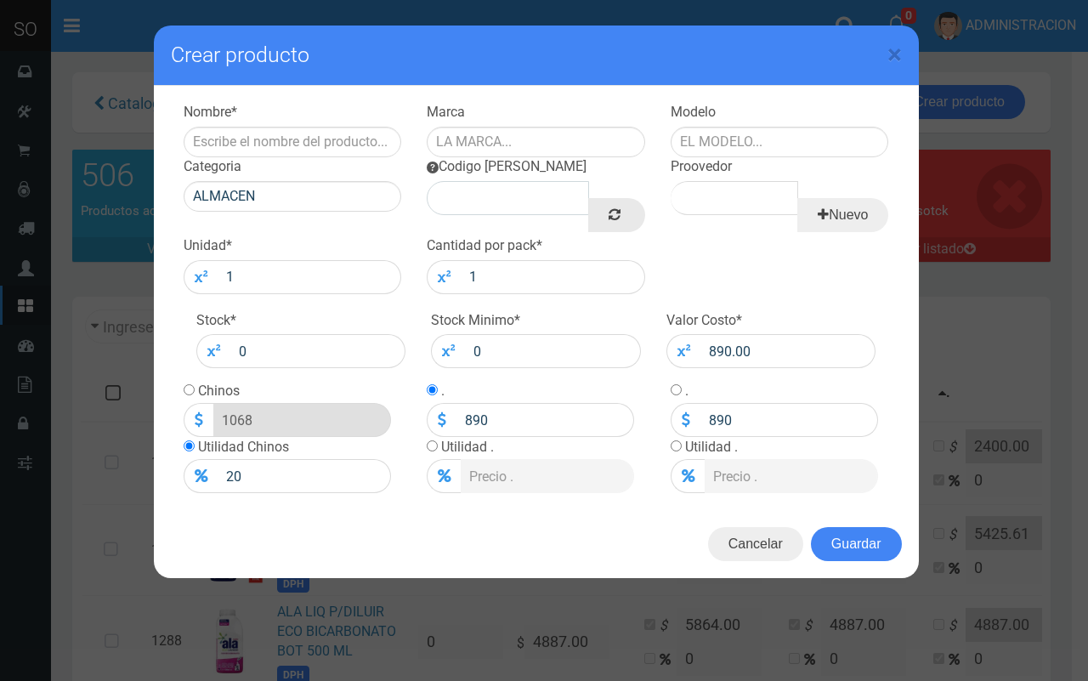
click at [593, 212] on link at bounding box center [616, 215] width 56 height 34
click at [693, 191] on input "Proovedor" at bounding box center [733, 198] width 127 height 34
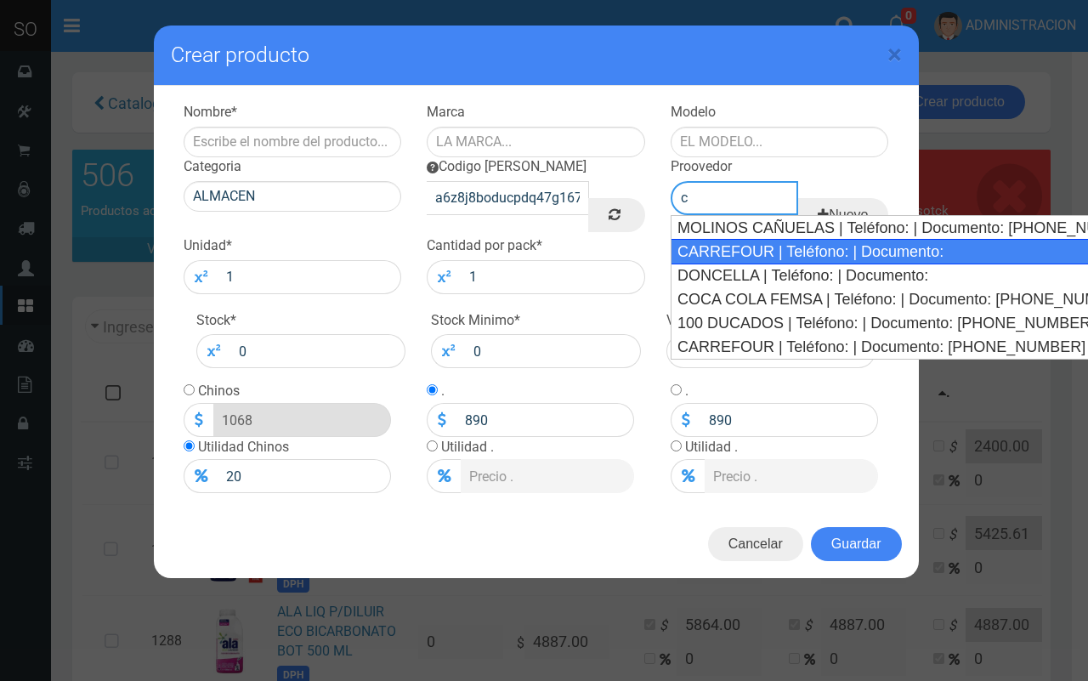
click at [744, 253] on div "CARREFOUR | Teléfono: | Documento:" at bounding box center [881, 251] width 423 height 25
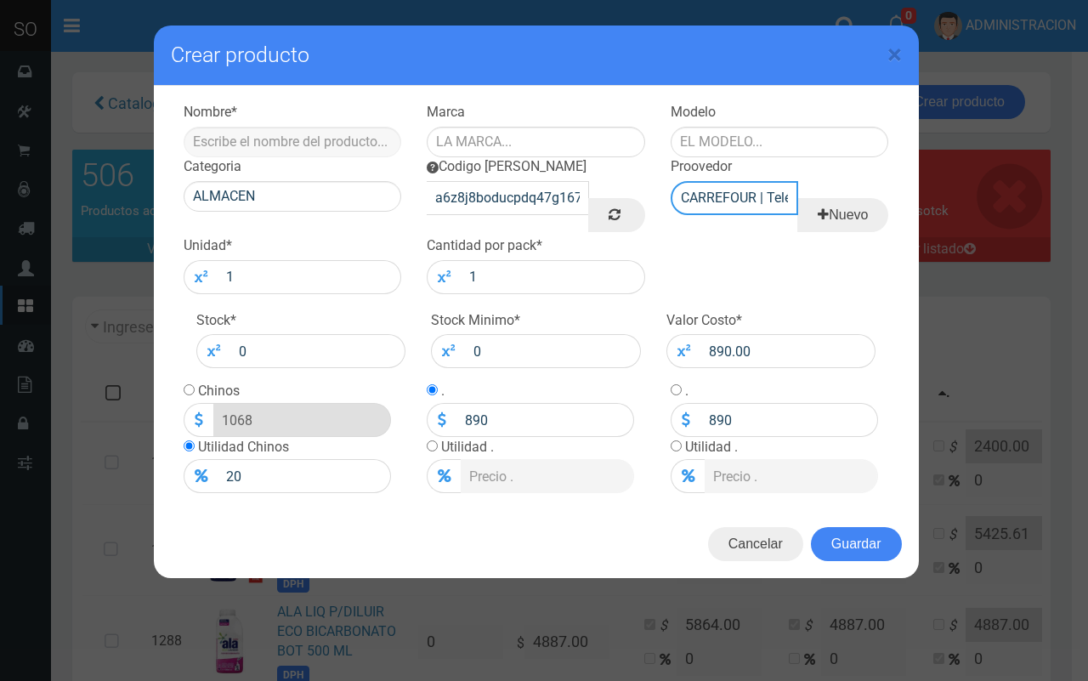
type input "CARREFOUR | Teléfono: | Documento:"
click at [302, 142] on input "text" at bounding box center [293, 142] width 218 height 31
paste input "GALLETITAS C CHIPS COFLER X 120 GRS"
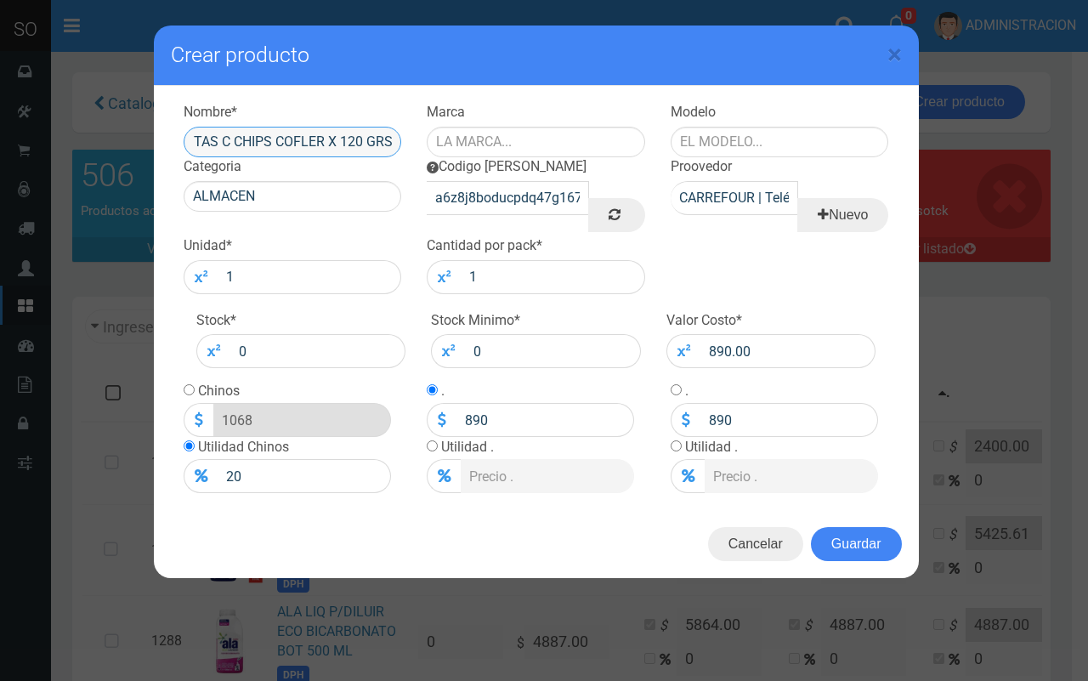
click at [235, 138] on input "GALLETITAS C CHIPS COFLER X 120 GRS" at bounding box center [293, 142] width 218 height 31
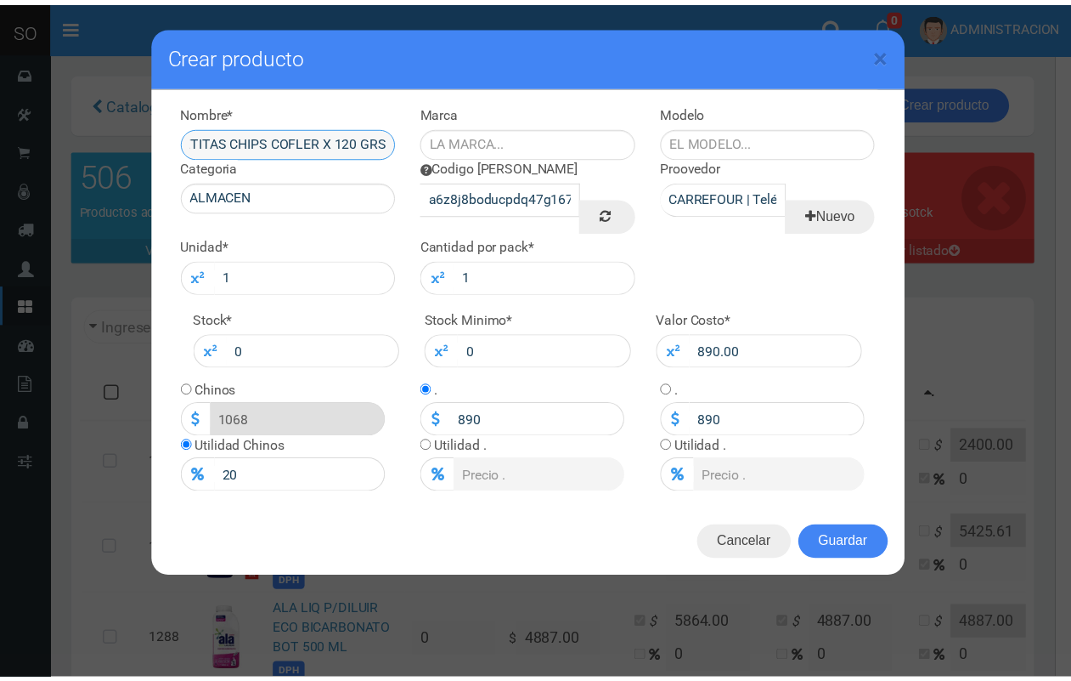
scroll to position [0, 0]
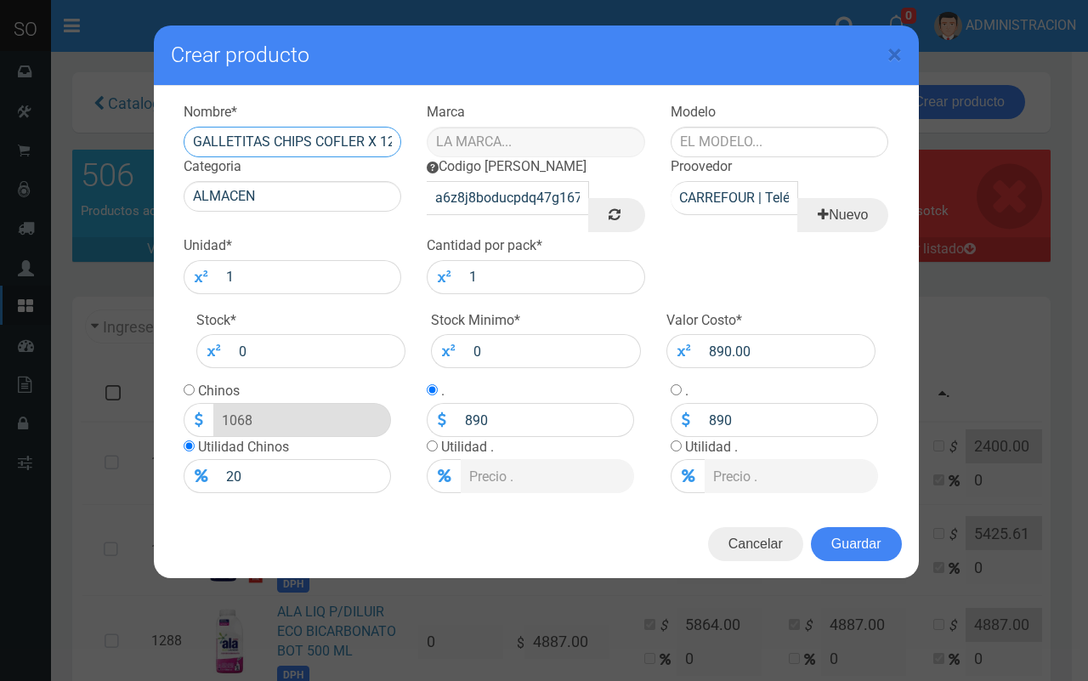
type input "GALLETITAS CHIPS COFLER X 120 GRS"
click at [557, 143] on input "text" at bounding box center [536, 142] width 218 height 31
type input "COFLER"
click at [740, 134] on input "text" at bounding box center [779, 142] width 218 height 31
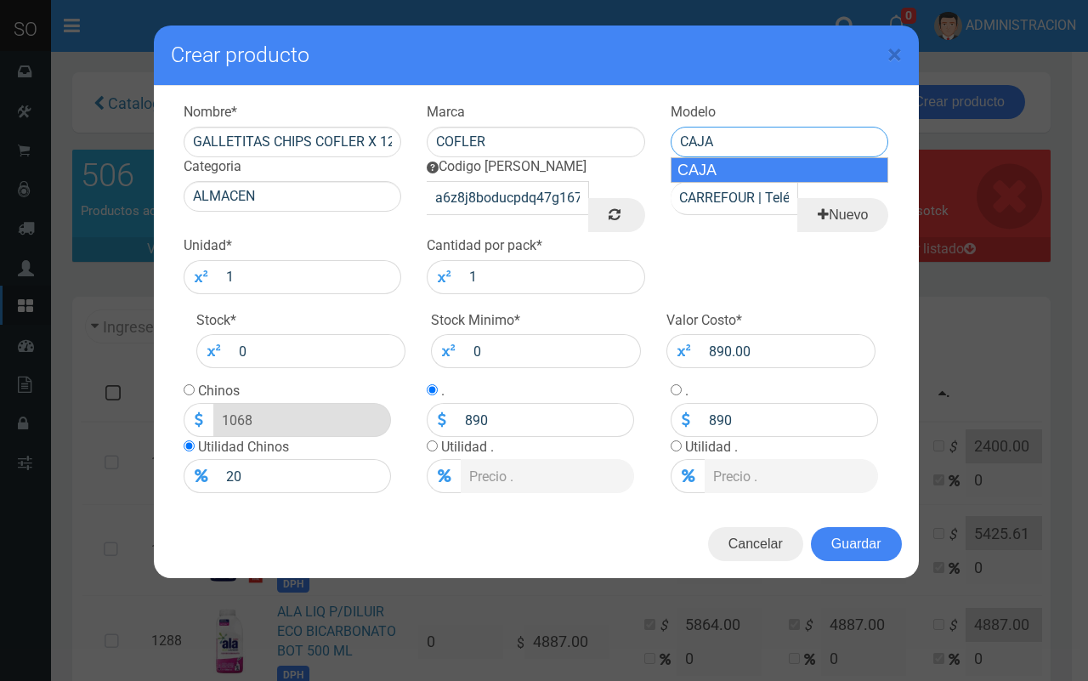
click at [750, 170] on div "CAJA" at bounding box center [779, 169] width 218 height 25
type input "CAJA"
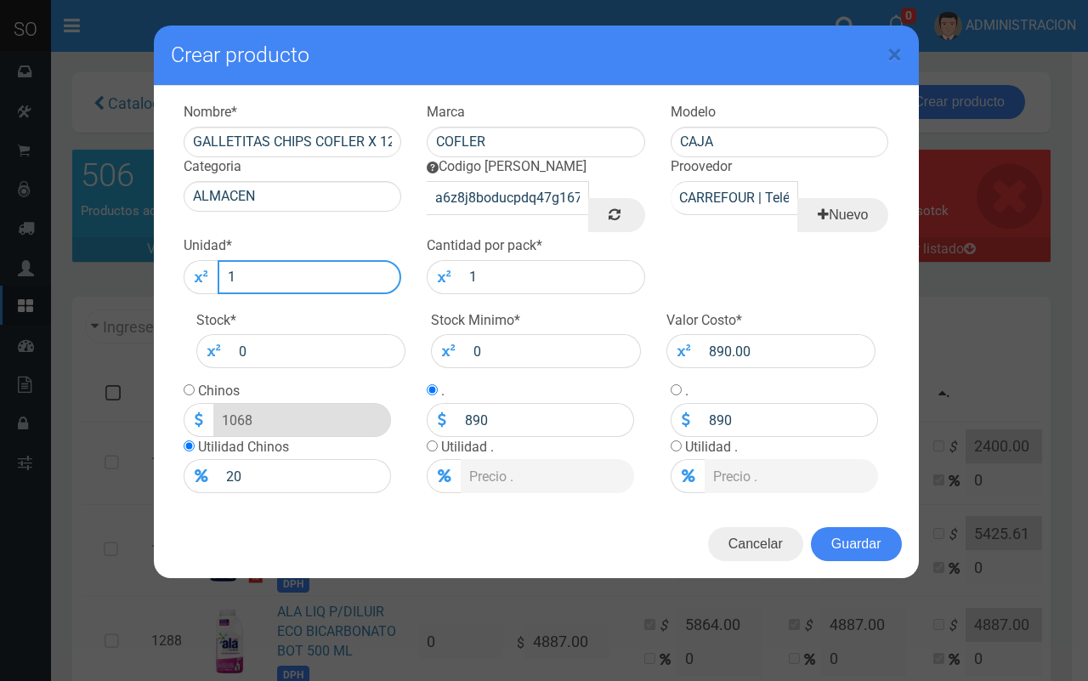
click at [300, 280] on input "1" at bounding box center [310, 277] width 184 height 34
type input "12"
click at [855, 535] on button "Guardar" at bounding box center [856, 544] width 91 height 34
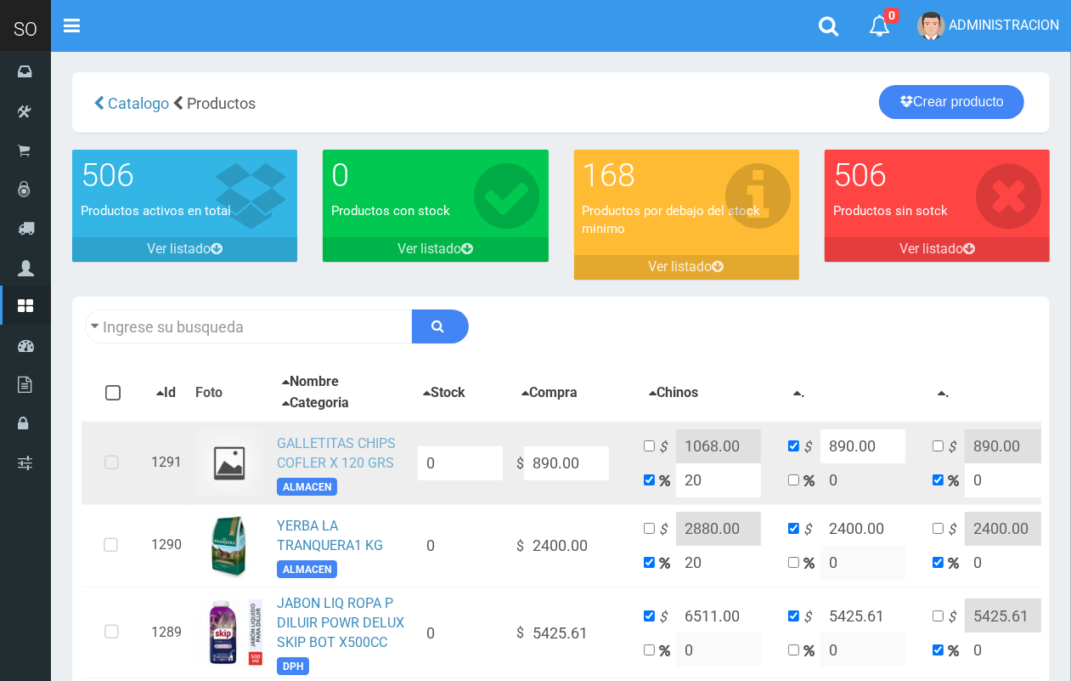
click at [344, 439] on link "GALLETITAS CHIPS COFLER X 120 GRS" at bounding box center [336, 453] width 119 height 36
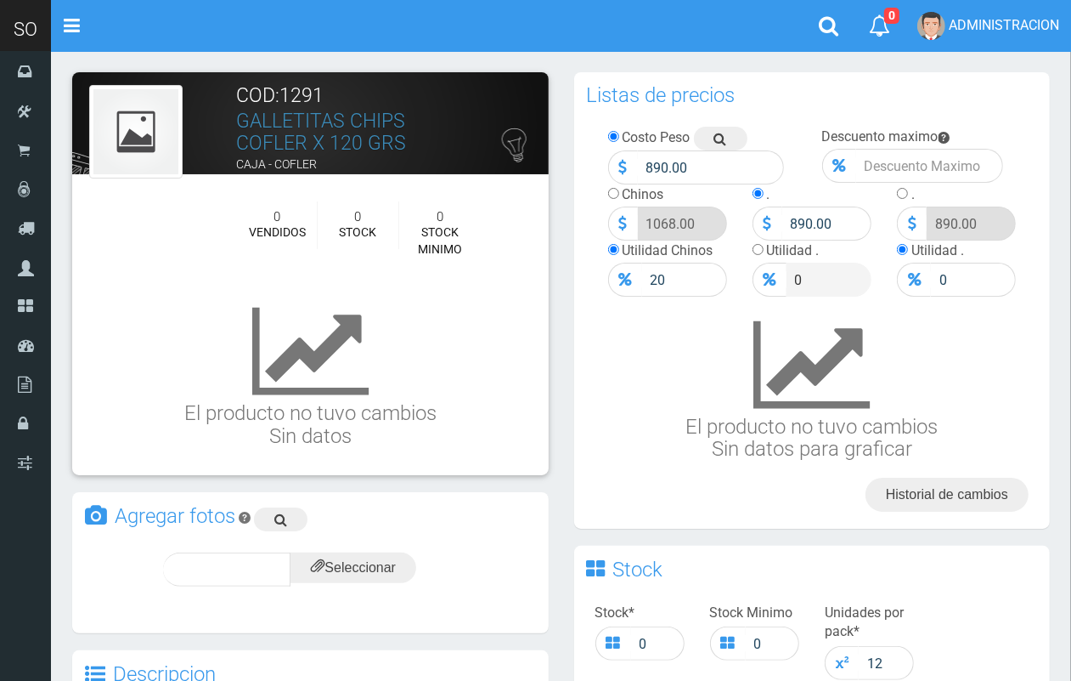
scroll to position [214, 0]
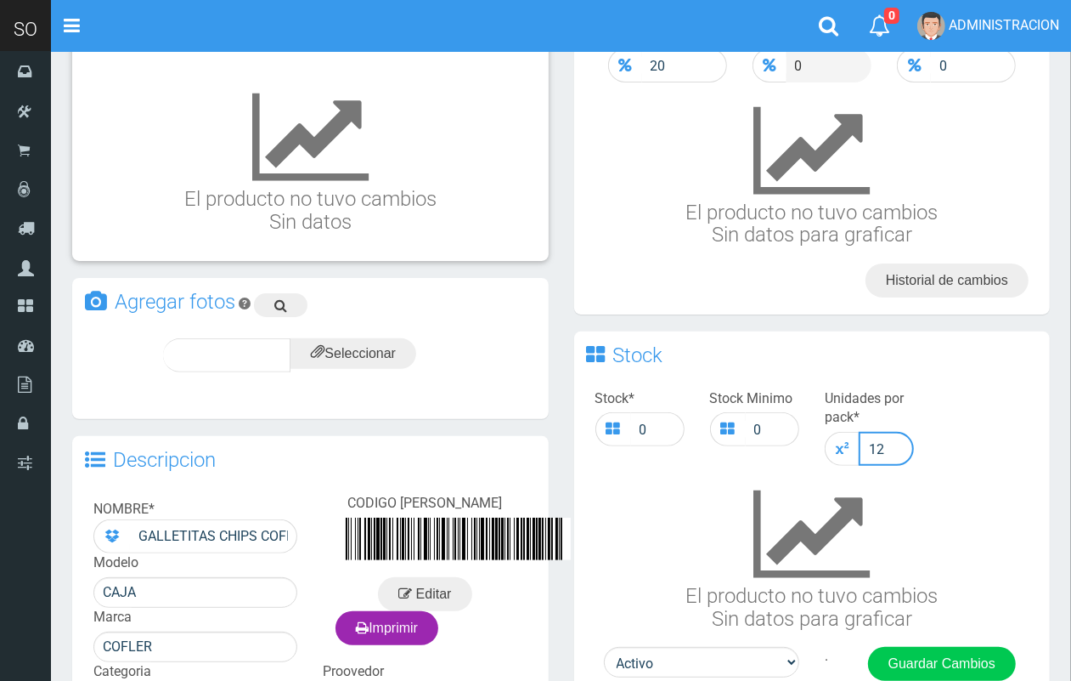
drag, startPoint x: 902, startPoint y: 446, endPoint x: 852, endPoint y: 440, distance: 49.6
click at [854, 442] on div "12" at bounding box center [869, 449] width 89 height 34
type input "36"
click at [982, 668] on button "Guardar Cambios" at bounding box center [942, 664] width 148 height 34
